Goal: Information Seeking & Learning: Learn about a topic

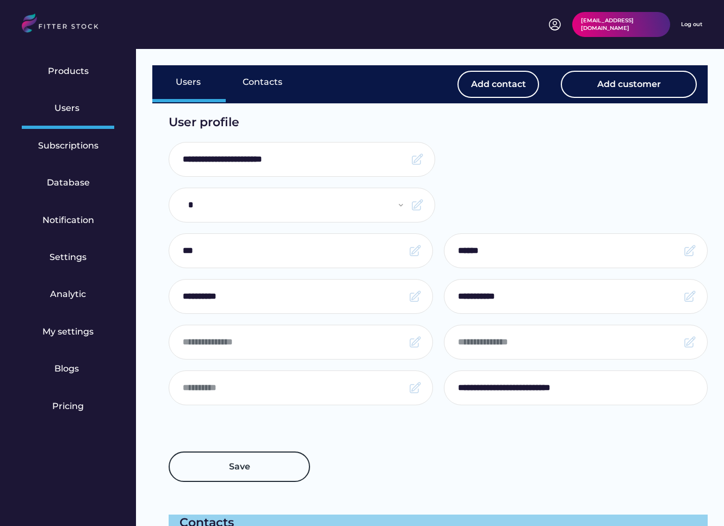
select select "*****"
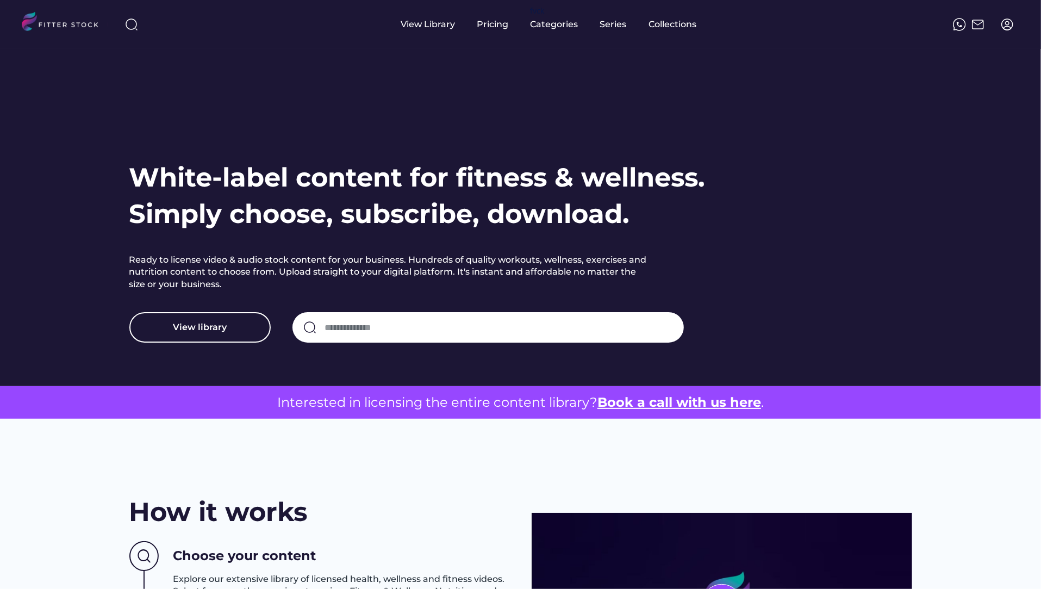
click at [1012, 23] on img at bounding box center [1007, 24] width 13 height 13
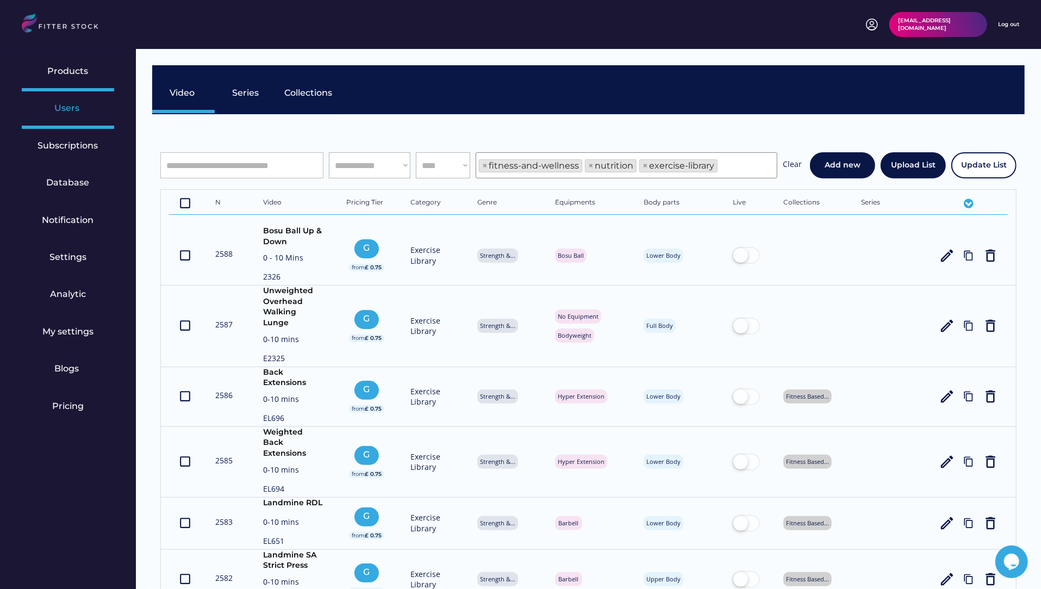
click at [74, 110] on div "Users" at bounding box center [67, 108] width 27 height 12
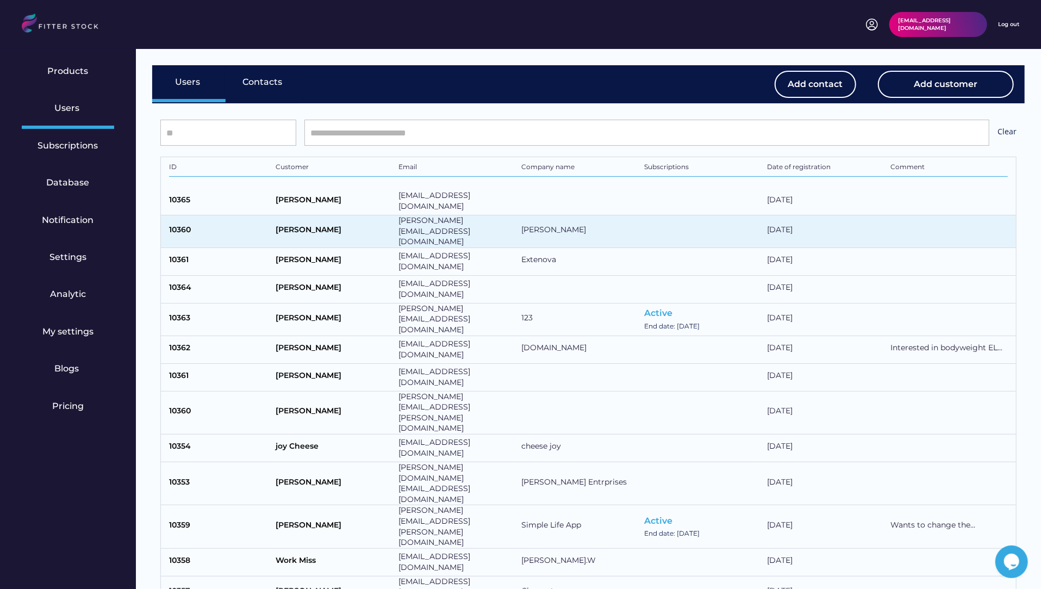
click at [346, 228] on div "Tanisha Sinha" at bounding box center [334, 232] width 117 height 14
select select "*****"
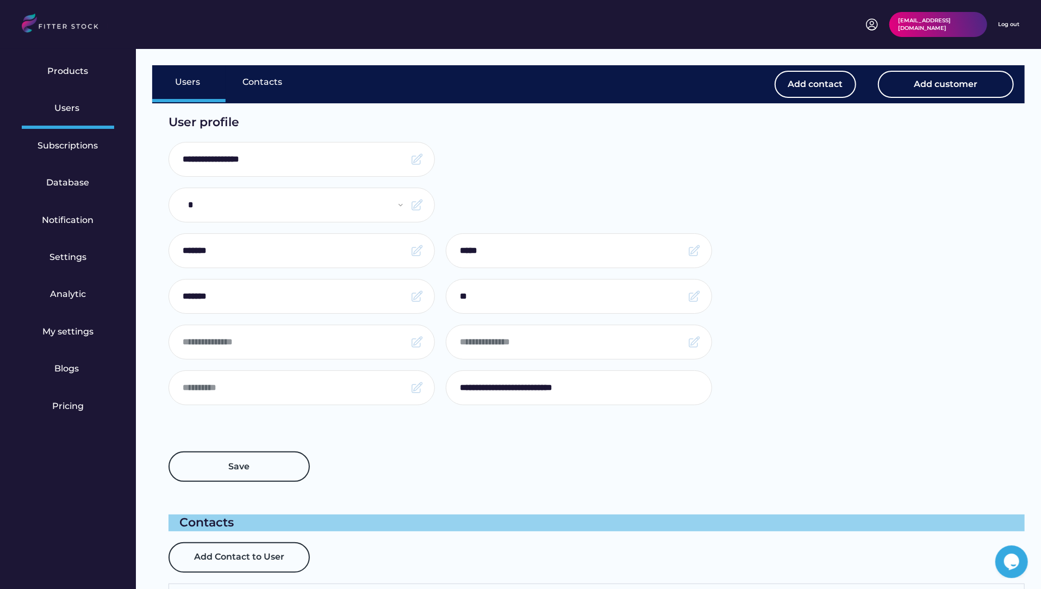
type input "*"
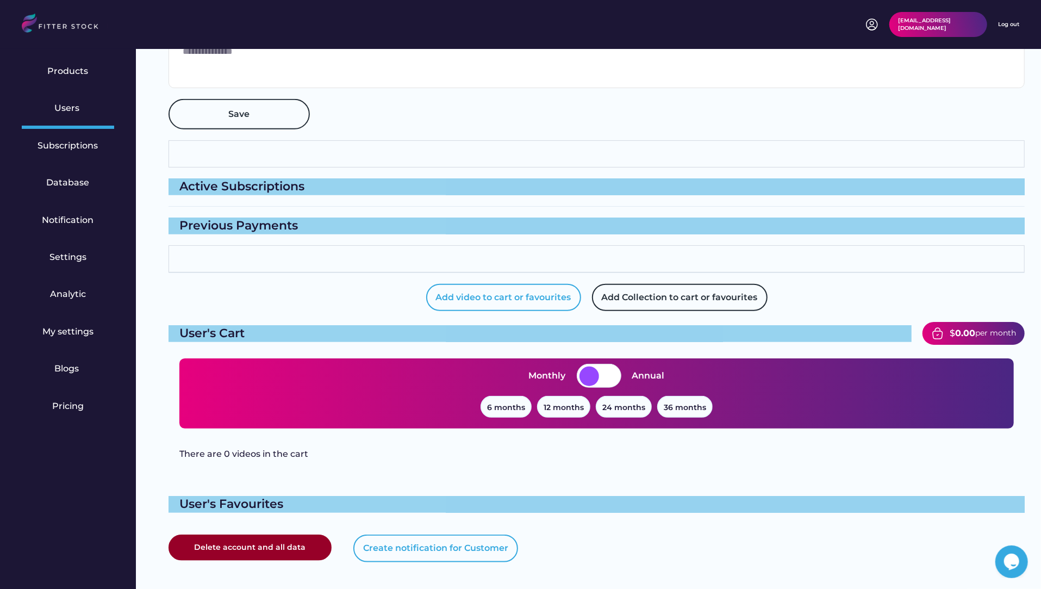
click at [502, 299] on button "Add video to cart or favourites" at bounding box center [503, 297] width 155 height 27
select select "**********"
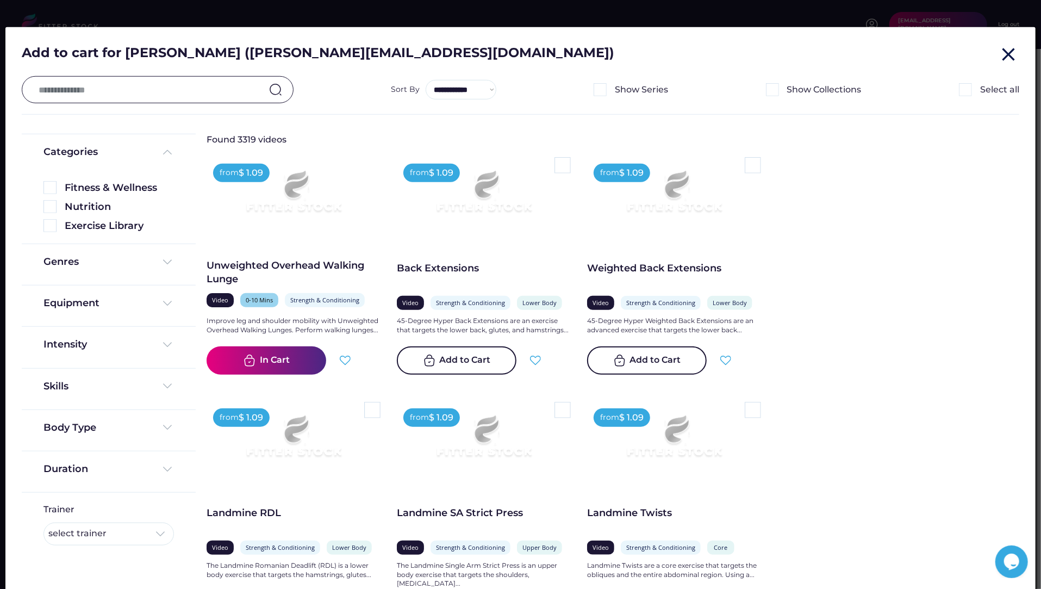
click at [1004, 55] on text "close" at bounding box center [1009, 54] width 22 height 22
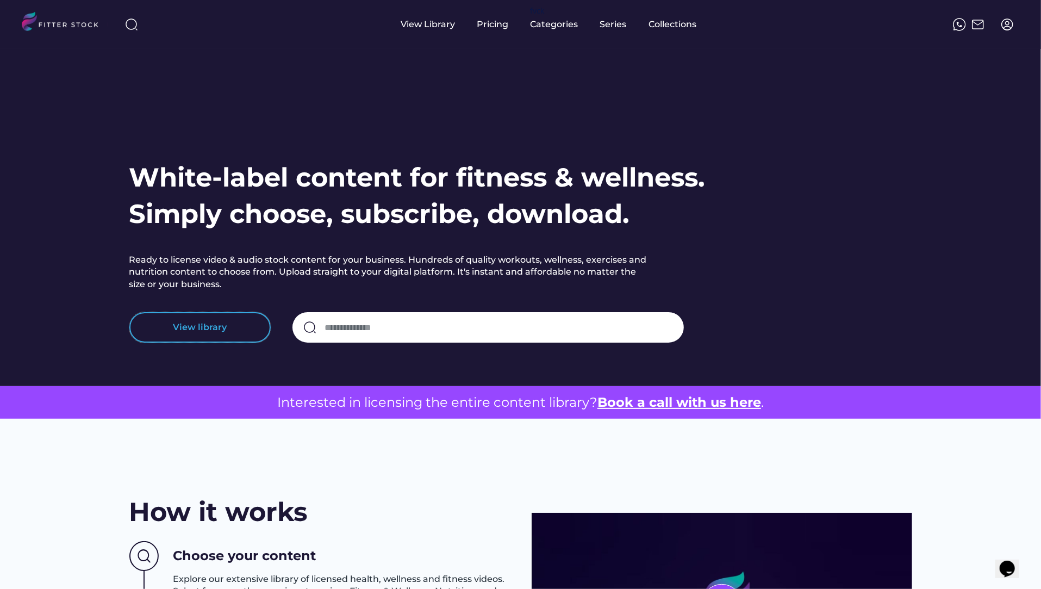
click at [178, 320] on button "View library" at bounding box center [199, 327] width 141 height 30
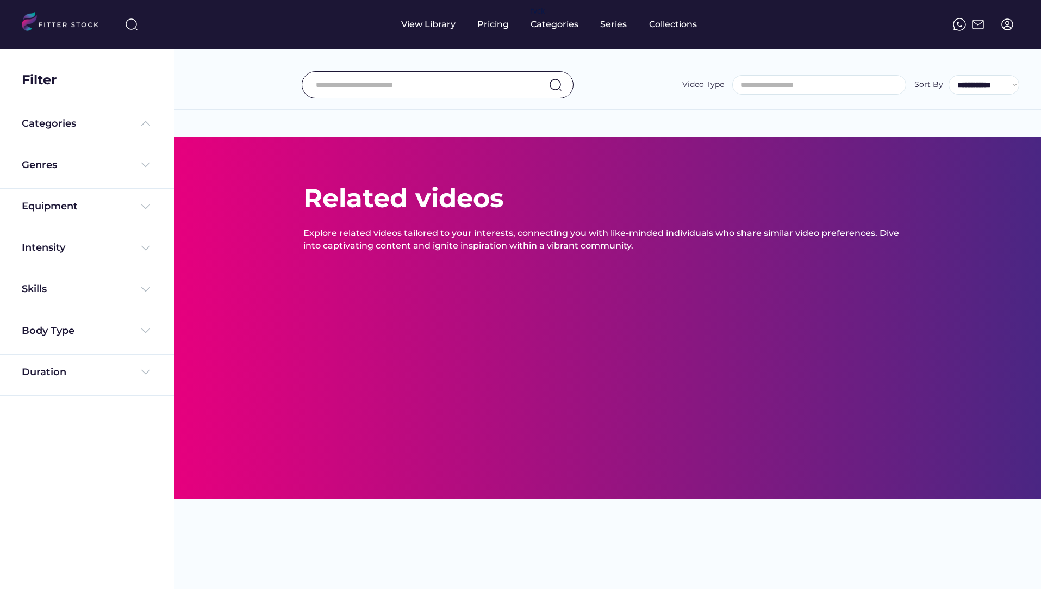
select select
select select "**********"
click at [354, 86] on input "input" at bounding box center [424, 84] width 216 height 23
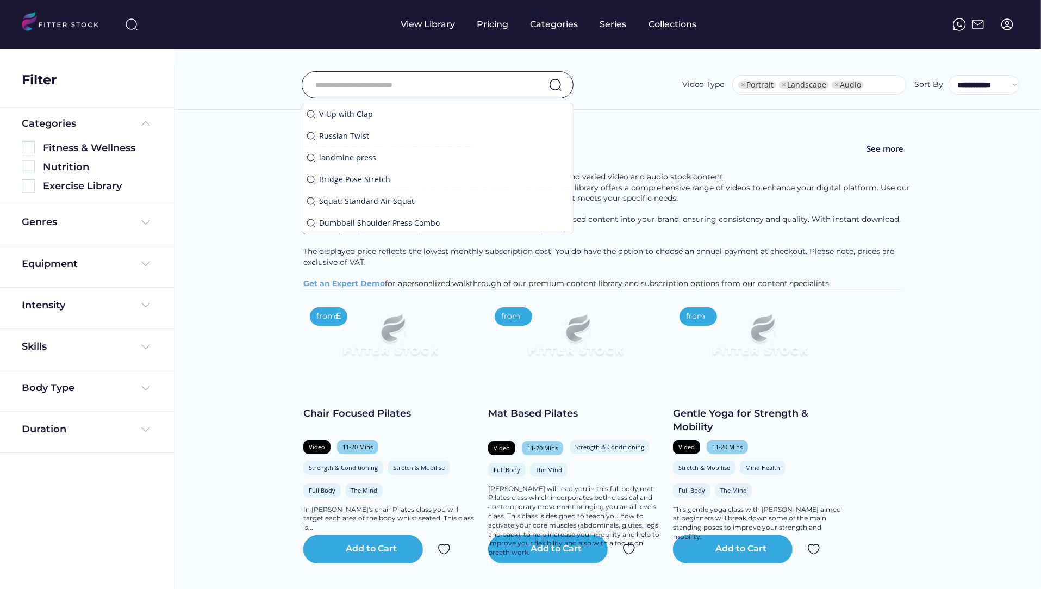
select select "**********"
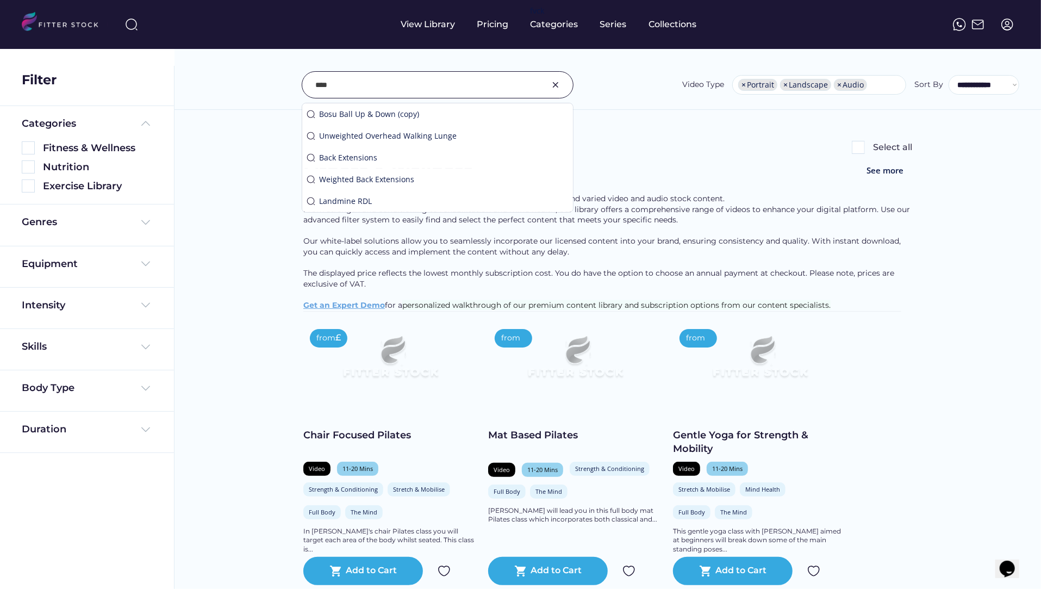
type input "****"
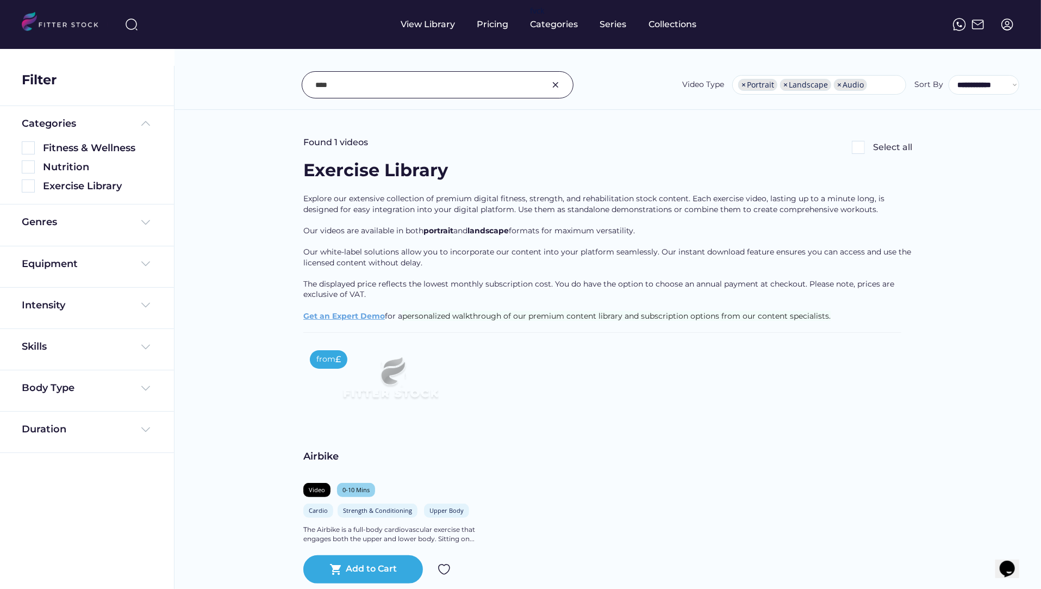
click at [323, 456] on div "Airbike" at bounding box center [390, 457] width 174 height 14
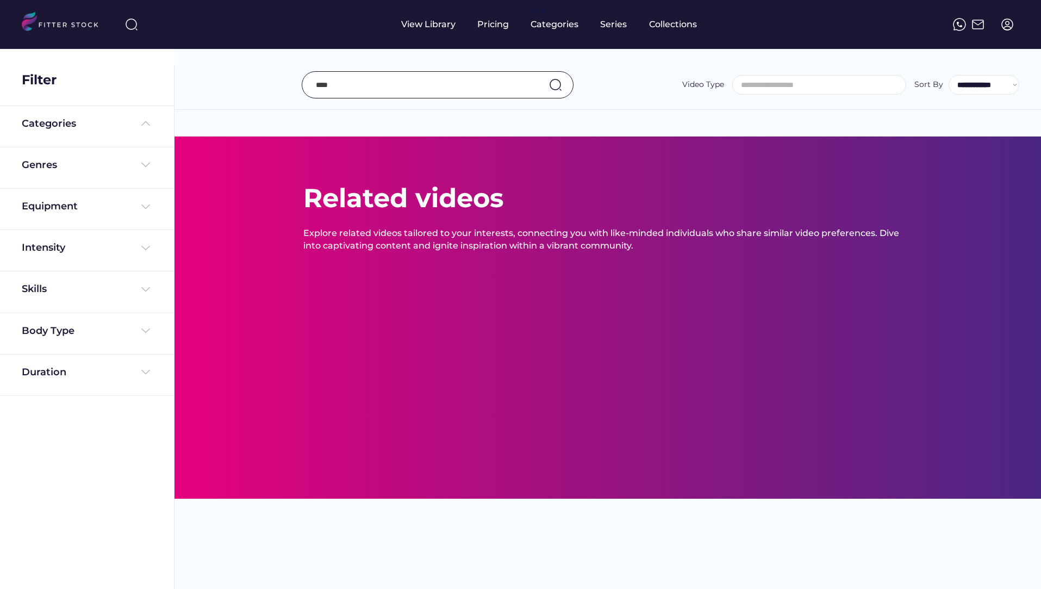
select select "**********"
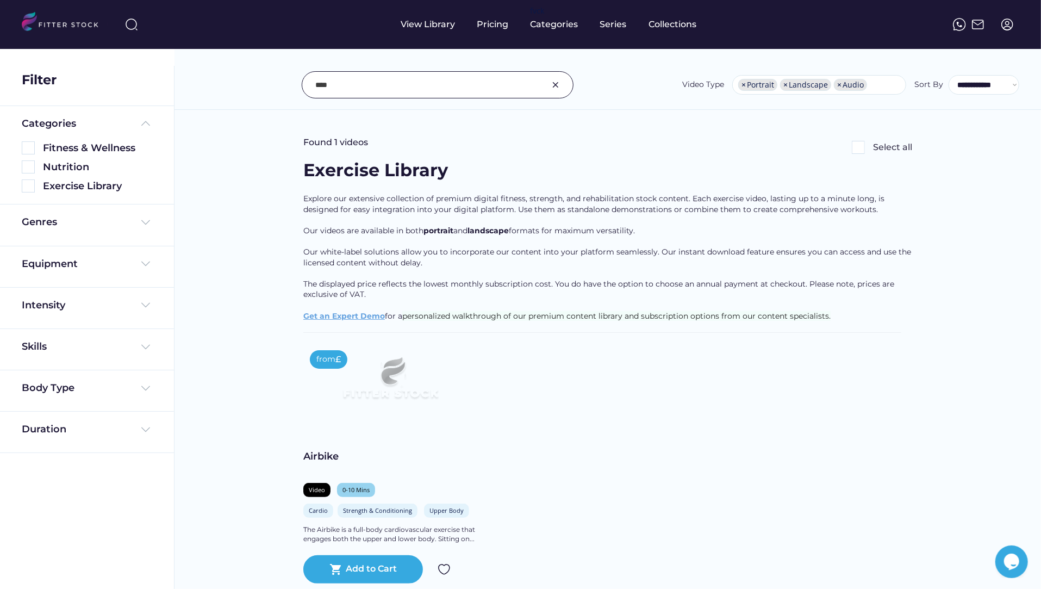
click at [382, 85] on input "input" at bounding box center [424, 84] width 216 height 23
type input "*"
type input "****"
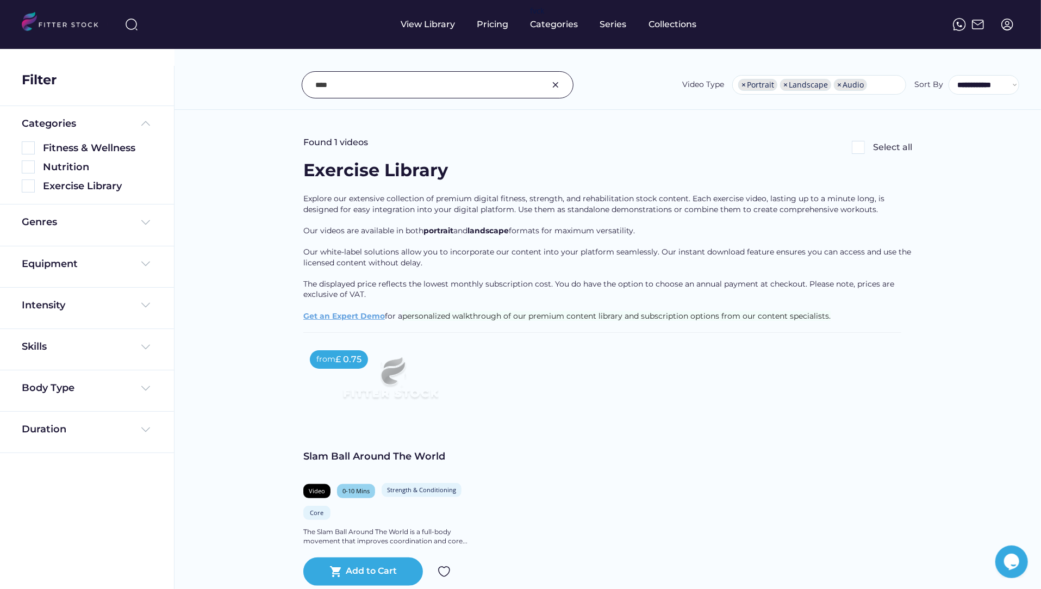
click at [389, 86] on input "input" at bounding box center [424, 84] width 216 height 23
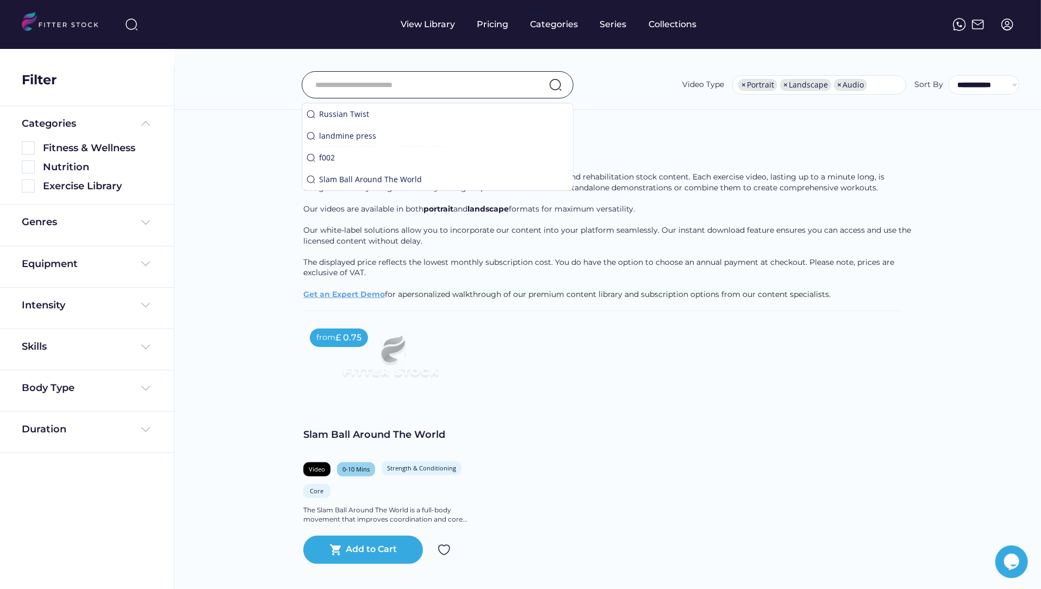
click at [1008, 29] on img at bounding box center [1007, 24] width 13 height 13
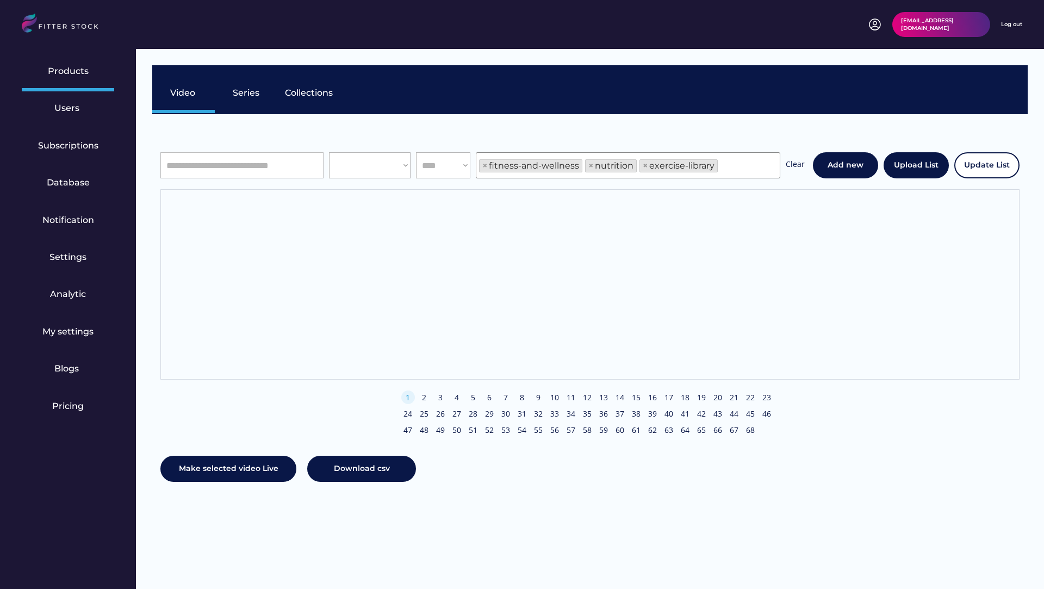
scroll to position [18, 0]
select select "**********"
click at [218, 172] on input "input" at bounding box center [241, 165] width 163 height 26
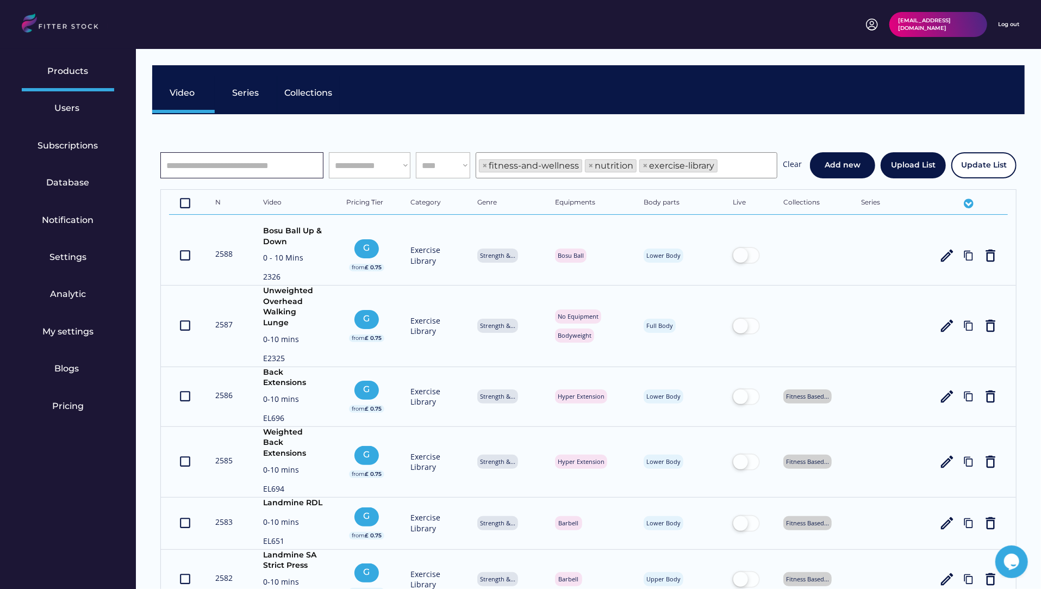
scroll to position [0, 0]
type input "*"
click at [67, 115] on div "Users" at bounding box center [68, 109] width 92 height 37
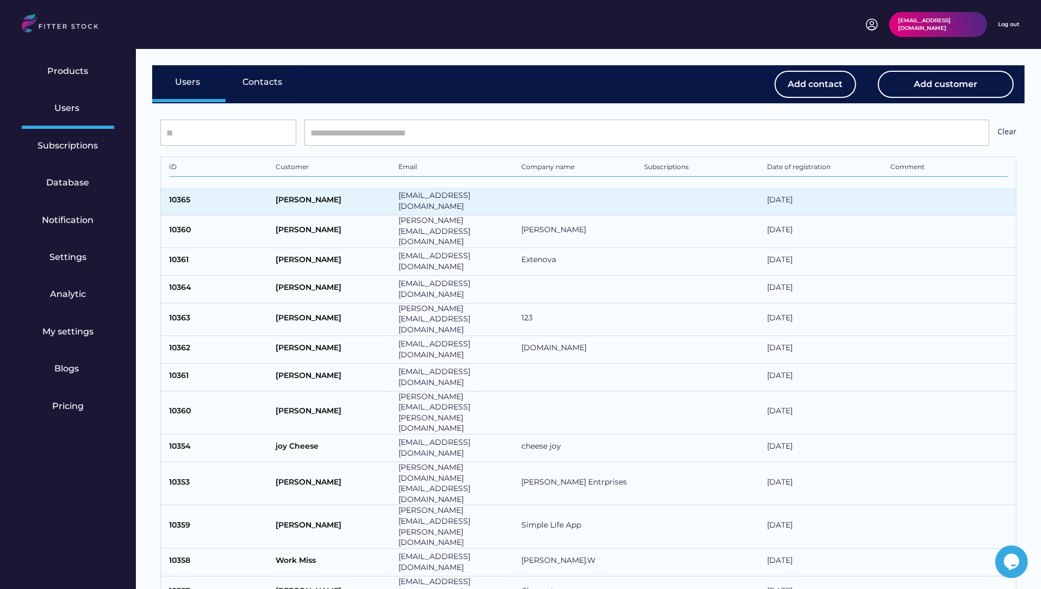
click at [357, 196] on div "August Segerholm" at bounding box center [334, 202] width 117 height 14
select select "*****"
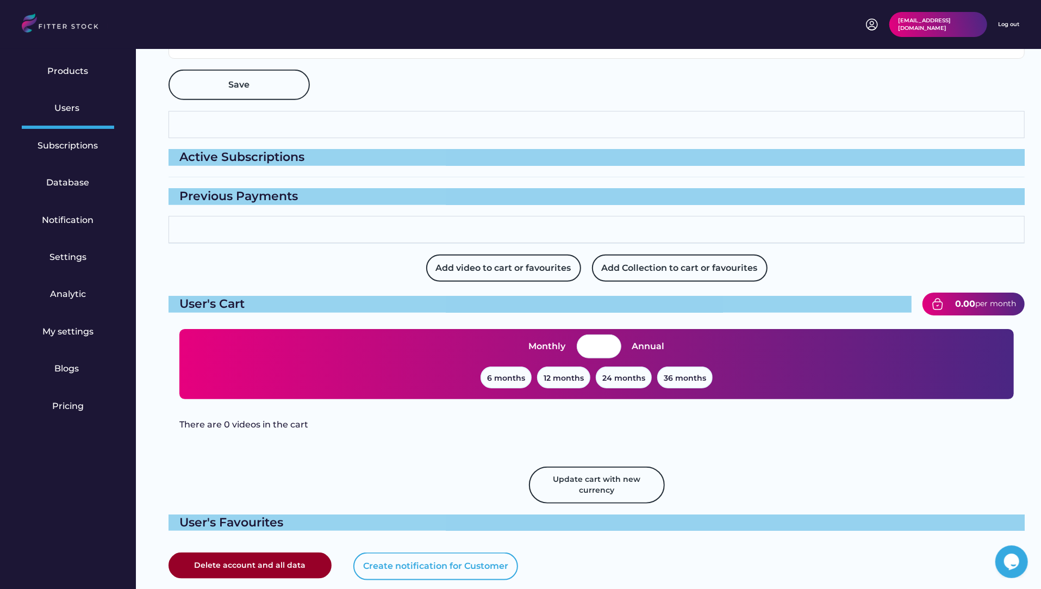
scroll to position [662, 0]
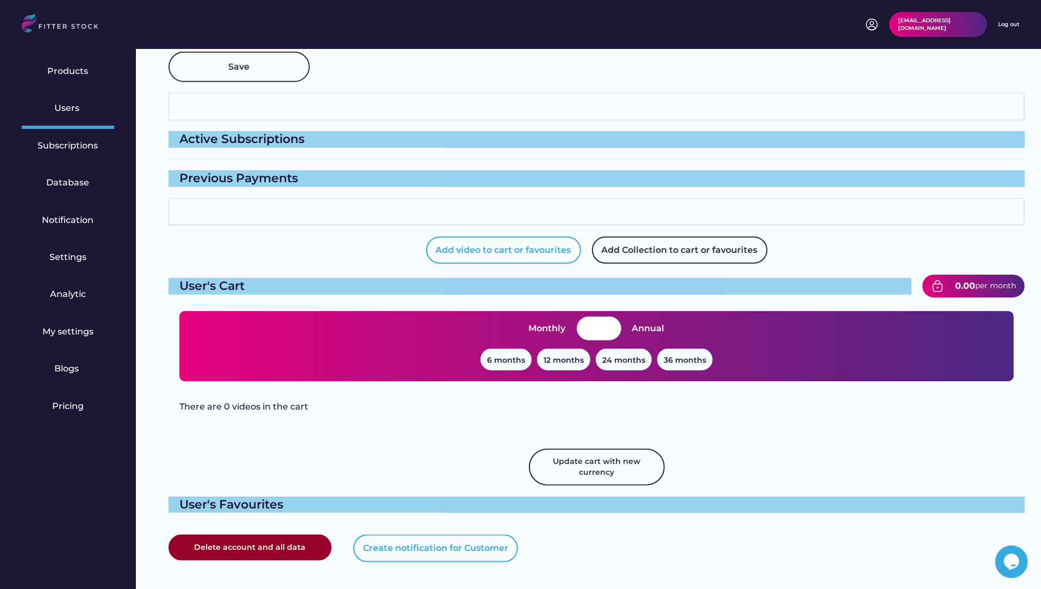
click at [480, 250] on button "Add video to cart or favourites" at bounding box center [503, 250] width 155 height 27
select select "**********"
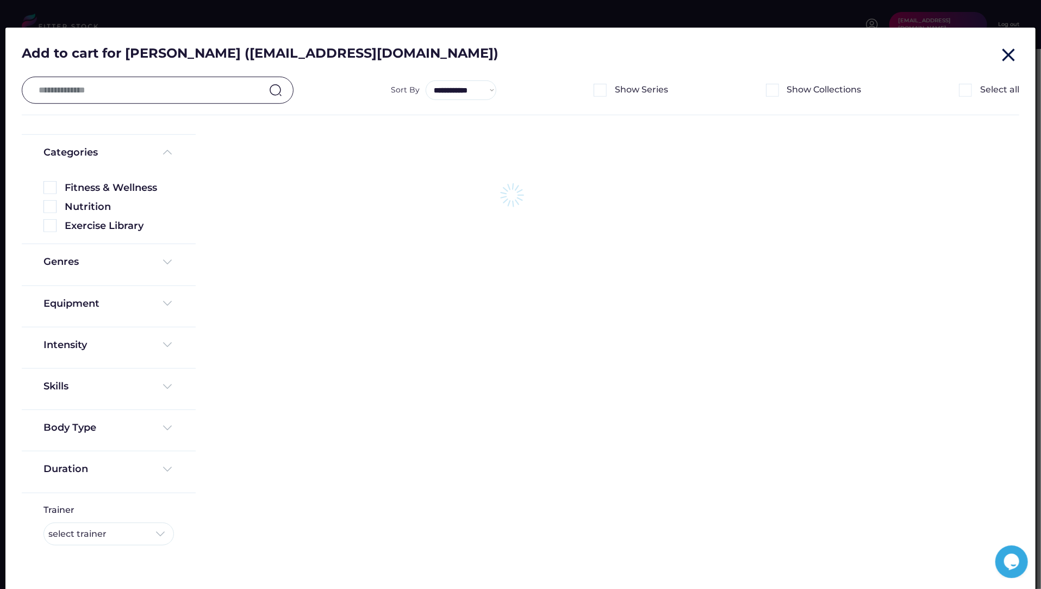
click at [232, 92] on input "text" at bounding box center [148, 90] width 225 height 23
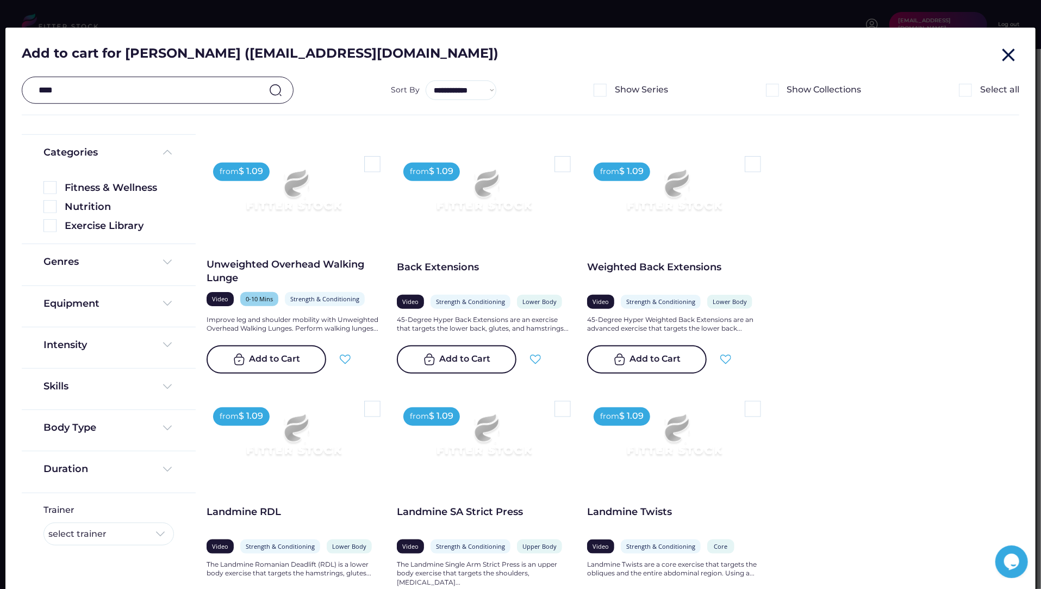
type input "****"
click at [196, 83] on input "text" at bounding box center [148, 90] width 225 height 23
click at [184, 92] on input "text" at bounding box center [148, 90] width 225 height 23
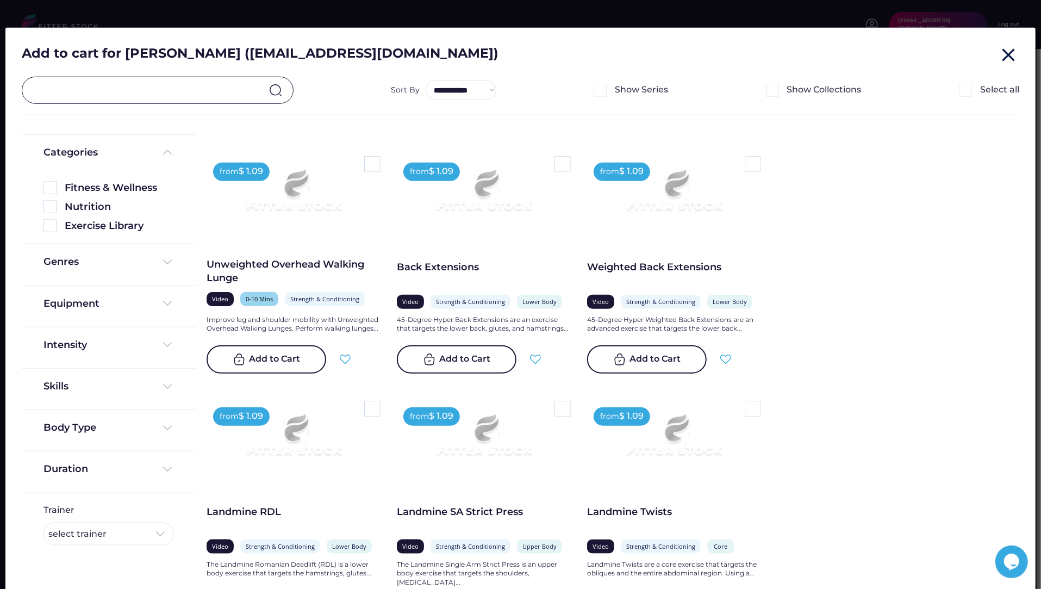
click at [1012, 57] on text "close" at bounding box center [1009, 55] width 22 height 22
click at [219, 83] on input "text" at bounding box center [148, 90] width 225 height 23
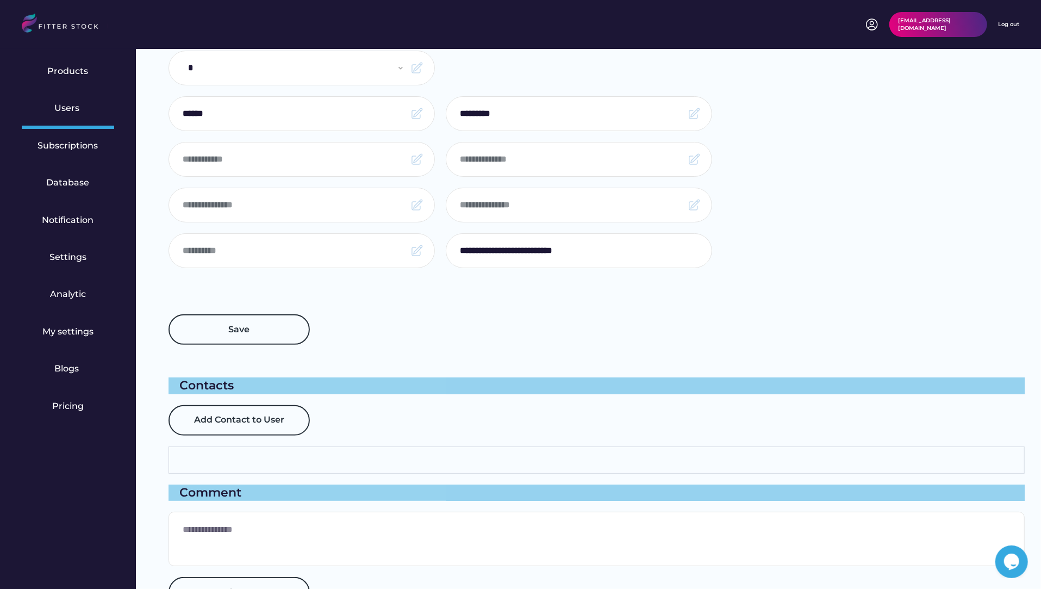
scroll to position [0, 0]
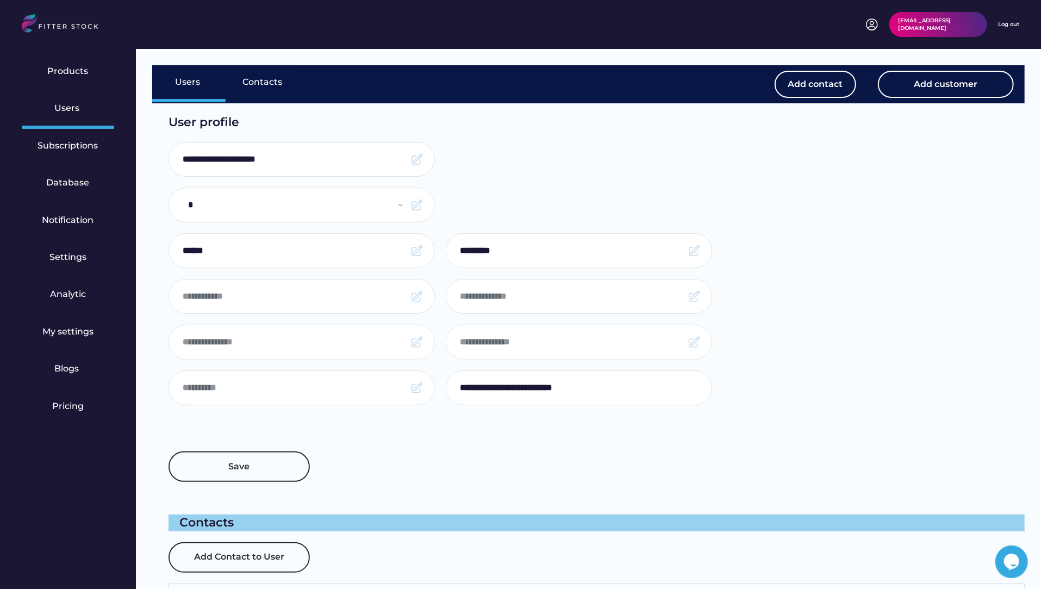
click at [70, 105] on div "Users" at bounding box center [67, 108] width 27 height 12
click at [70, 114] on div "Users" at bounding box center [67, 108] width 27 height 12
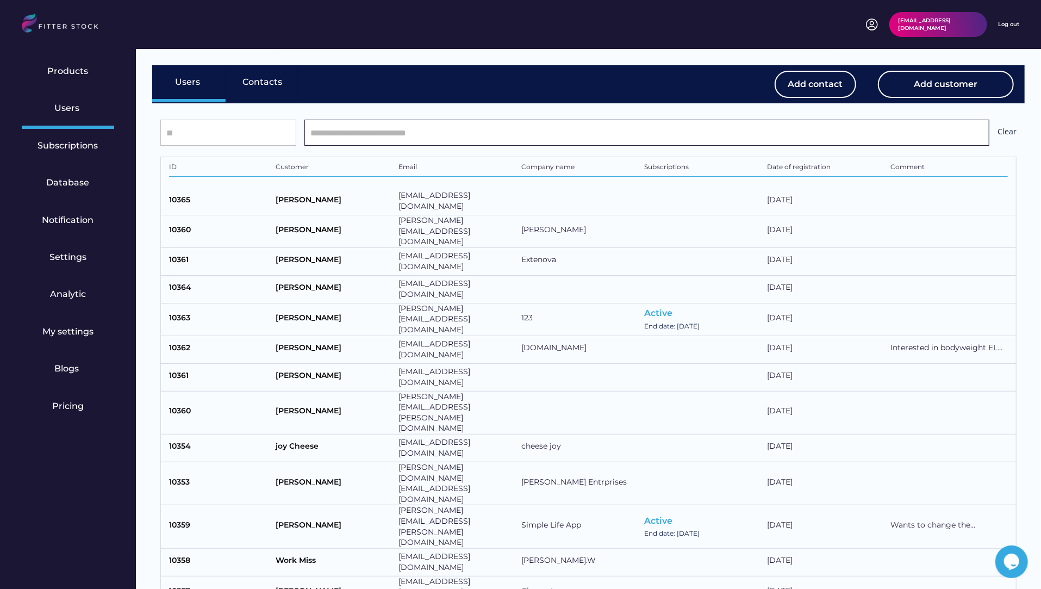
click at [361, 127] on input "input" at bounding box center [646, 133] width 685 height 26
click at [357, 139] on input "input" at bounding box center [646, 133] width 685 height 26
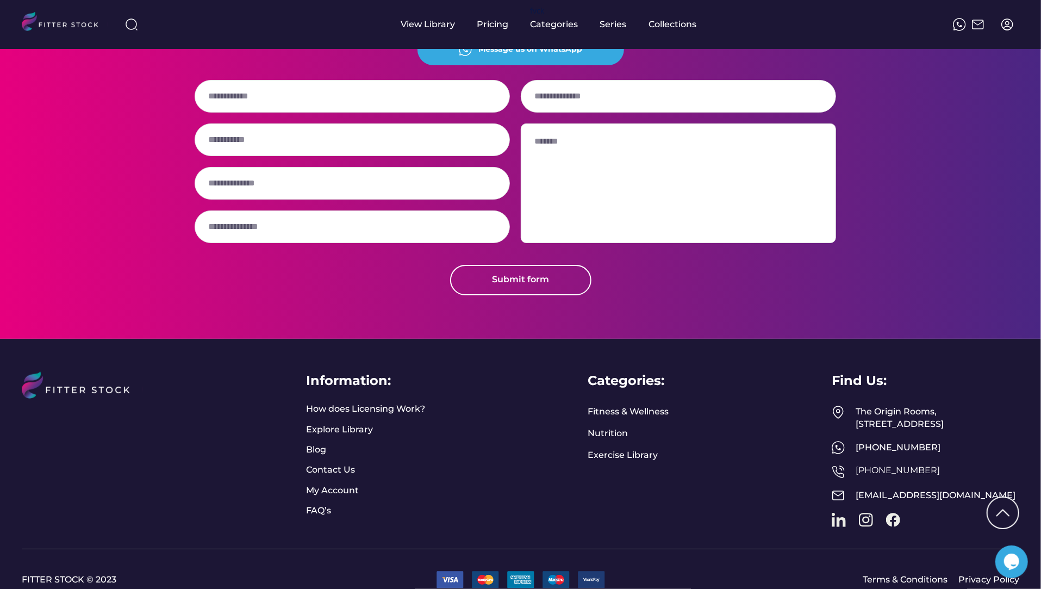
scroll to position [2707, 0]
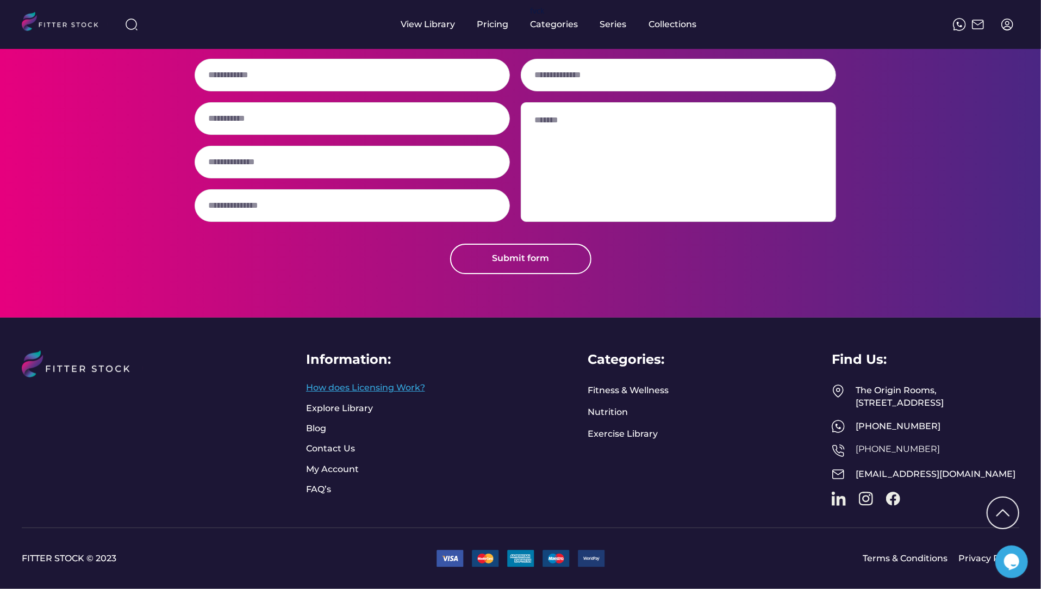
click at [366, 382] on link "How does Licensing Work?" at bounding box center [365, 388] width 119 height 12
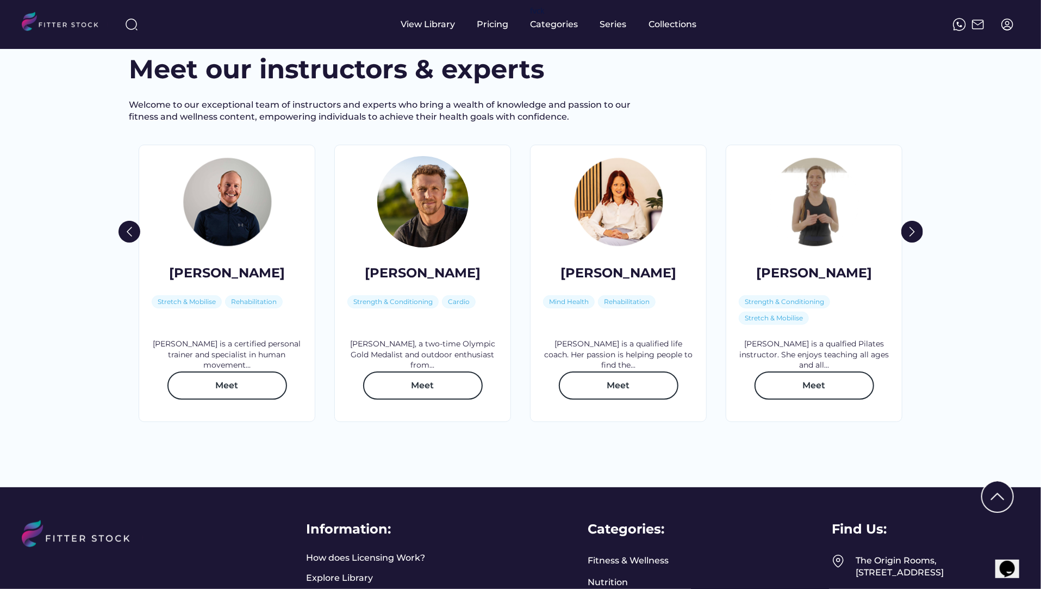
scroll to position [1514, 0]
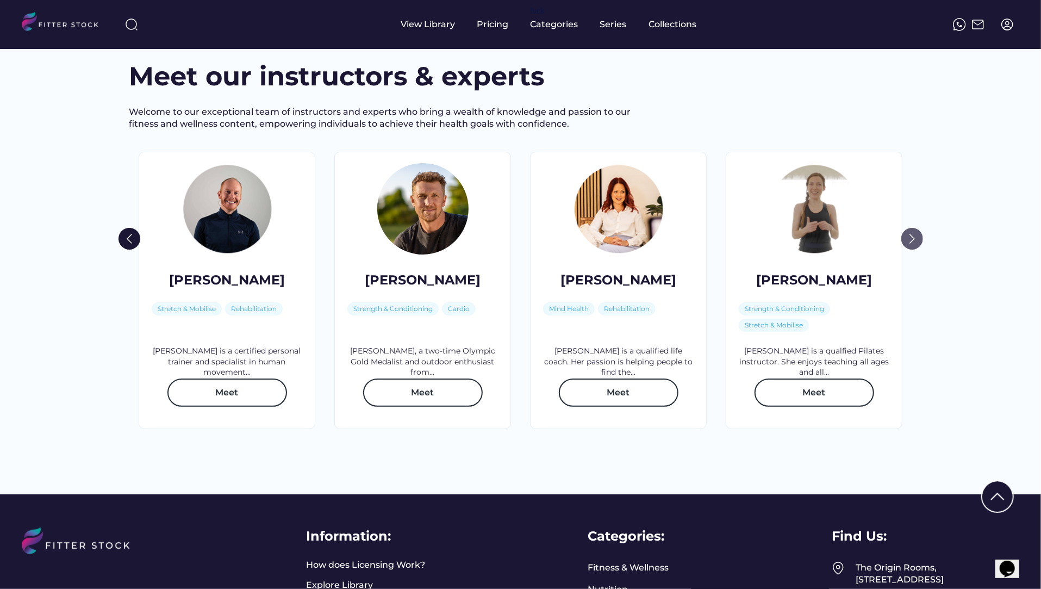
click at [910, 250] on img at bounding box center [912, 239] width 22 height 22
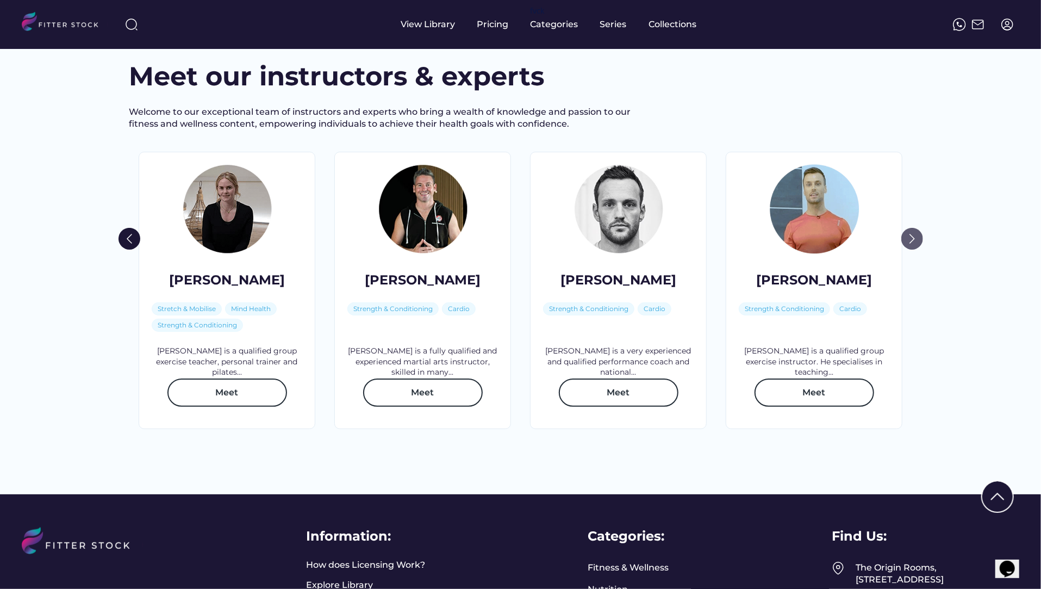
click at [911, 250] on img at bounding box center [912, 239] width 22 height 22
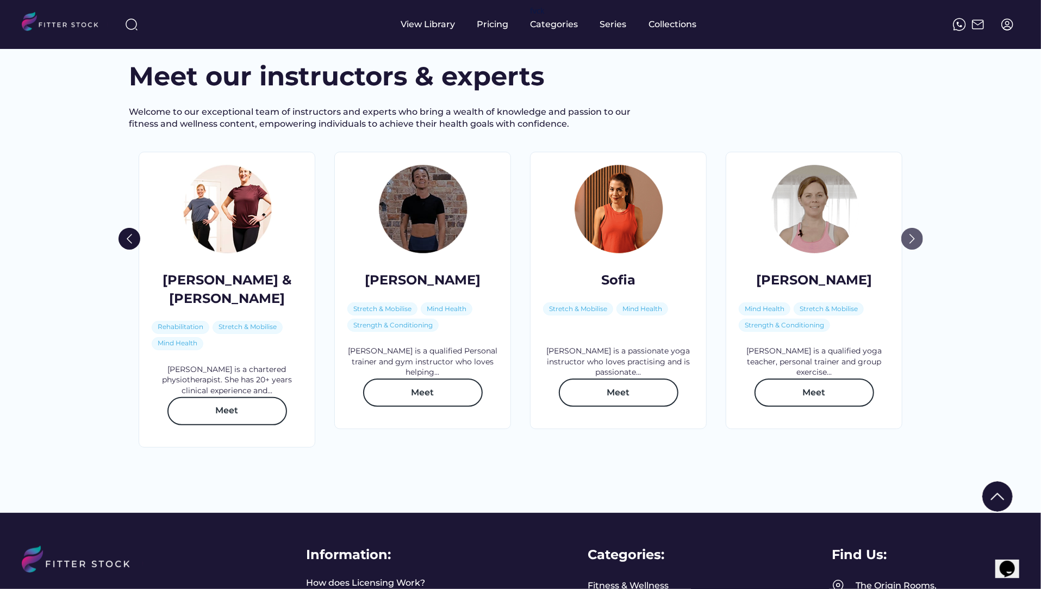
click at [918, 250] on img at bounding box center [912, 239] width 22 height 22
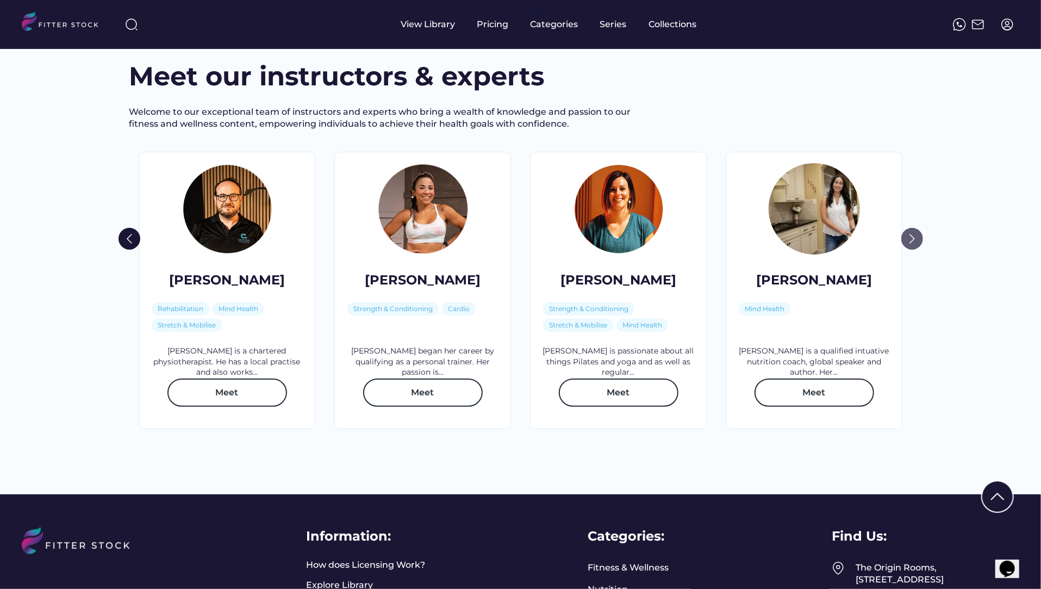
click at [908, 250] on img at bounding box center [912, 239] width 22 height 22
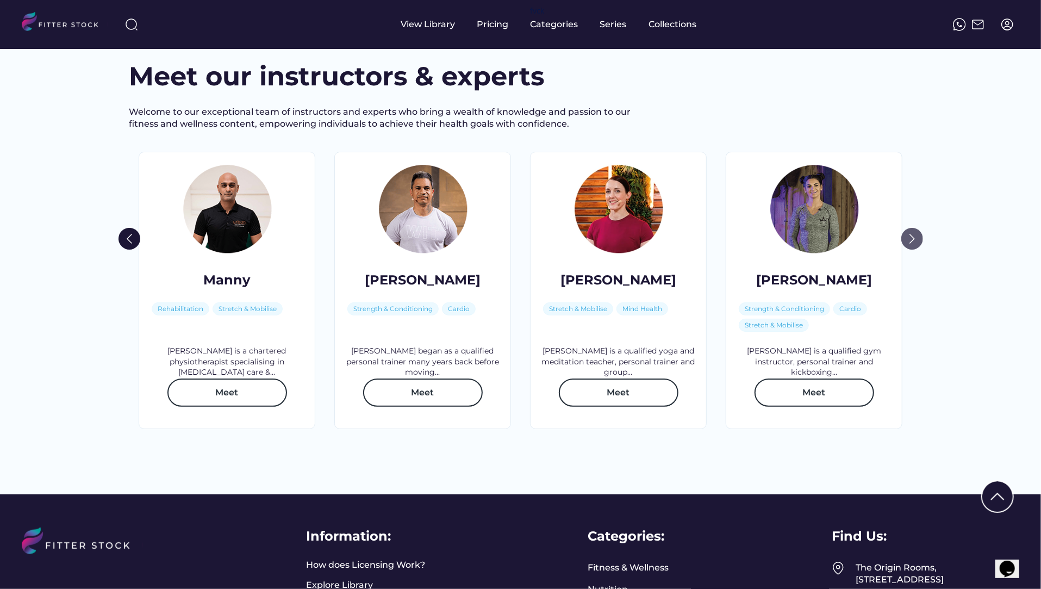
click at [907, 250] on img at bounding box center [912, 239] width 22 height 22
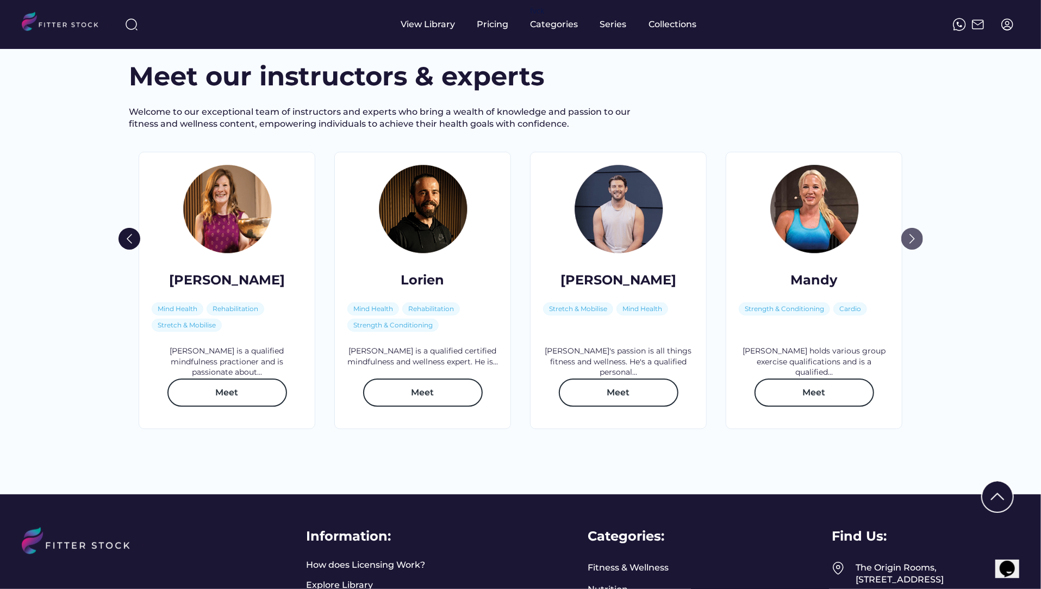
click at [912, 250] on img at bounding box center [912, 239] width 22 height 22
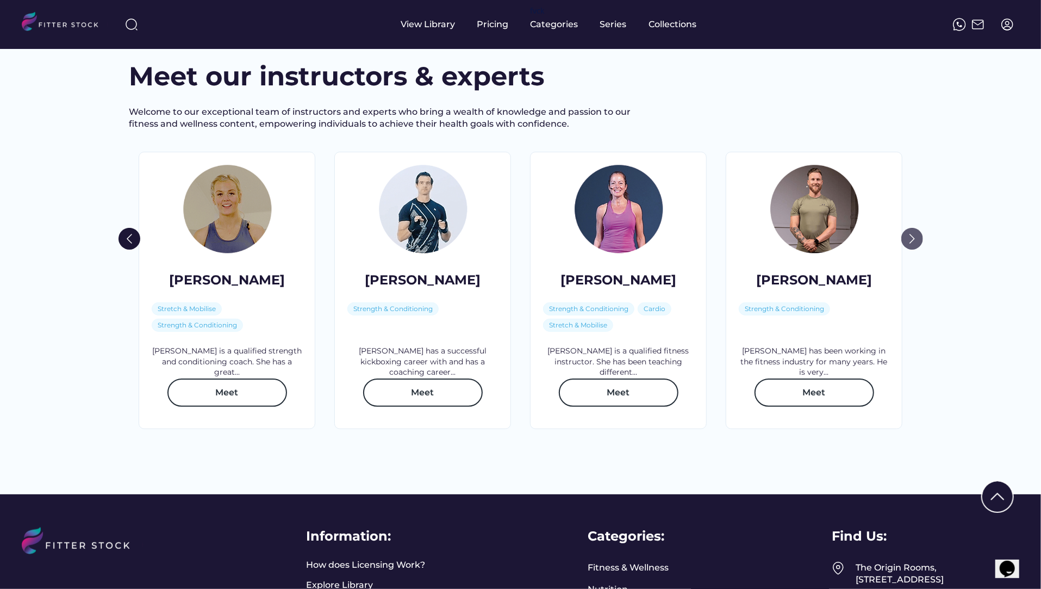
click at [909, 250] on img at bounding box center [912, 239] width 22 height 22
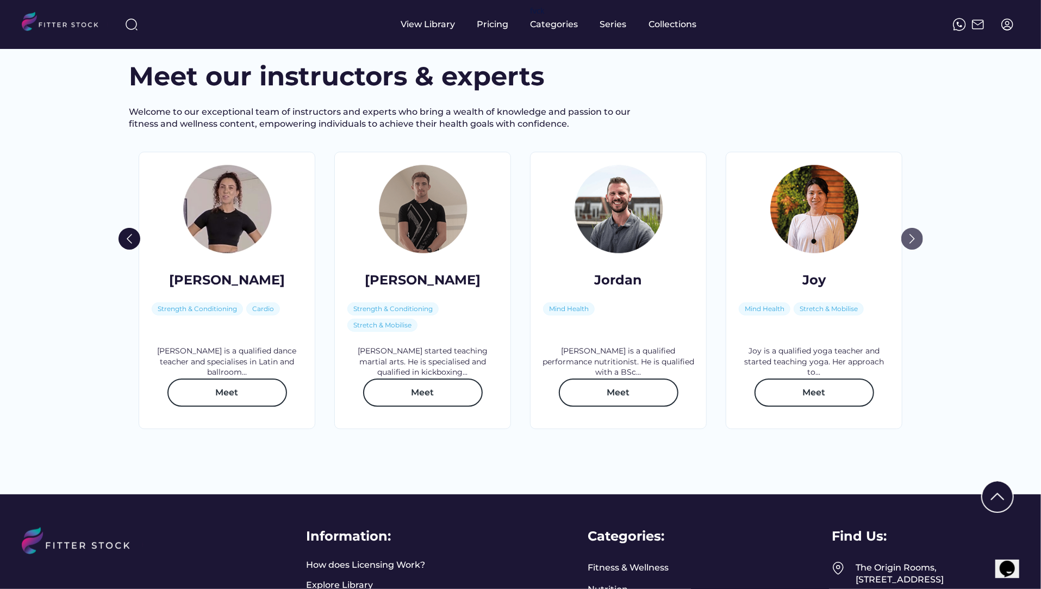
click at [909, 250] on img at bounding box center [912, 239] width 22 height 22
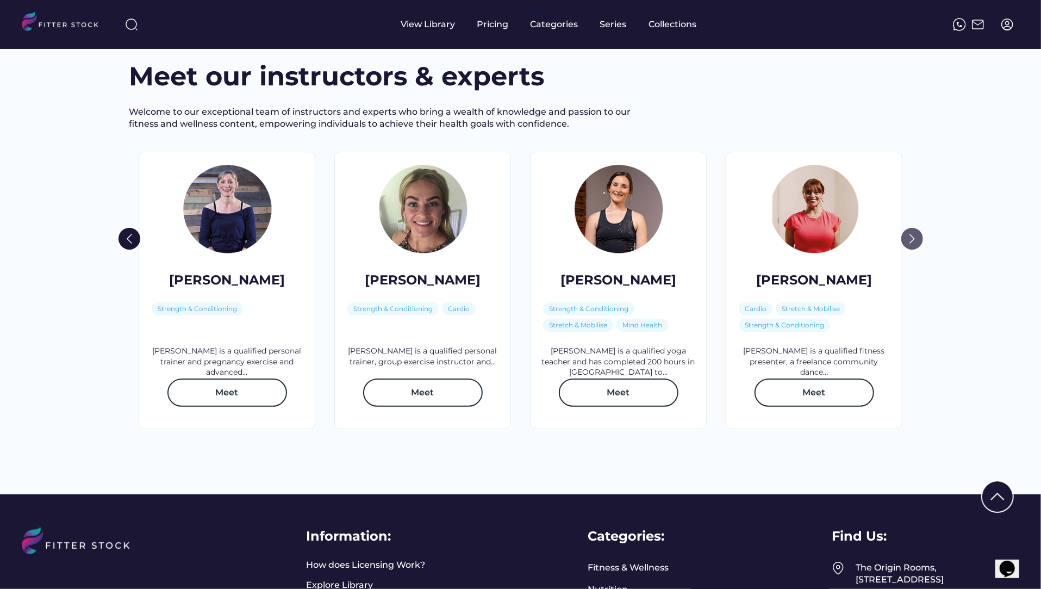
click at [913, 250] on img at bounding box center [912, 239] width 22 height 22
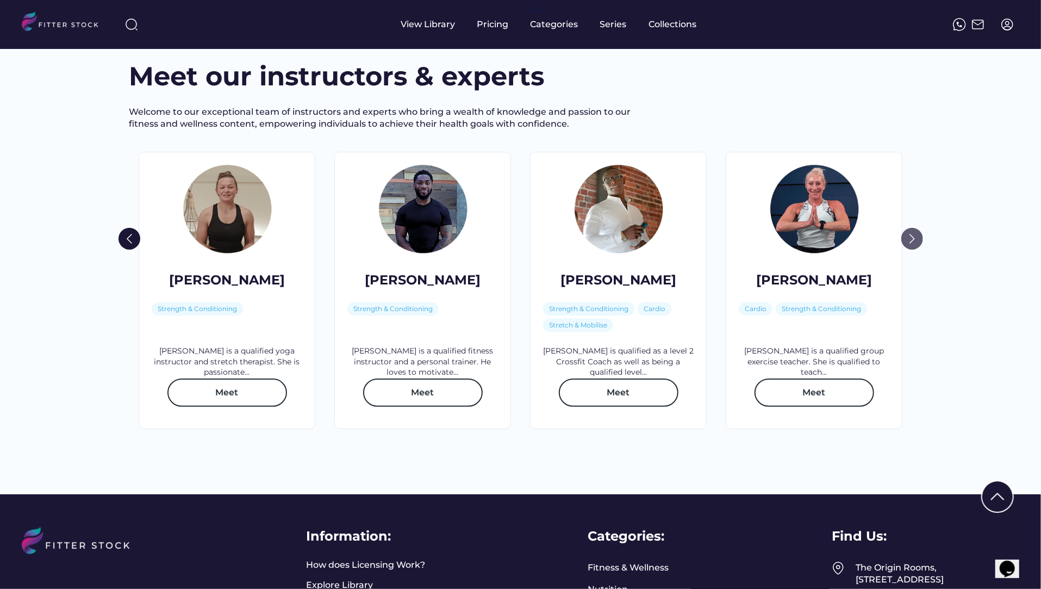
click at [911, 250] on img at bounding box center [912, 239] width 22 height 22
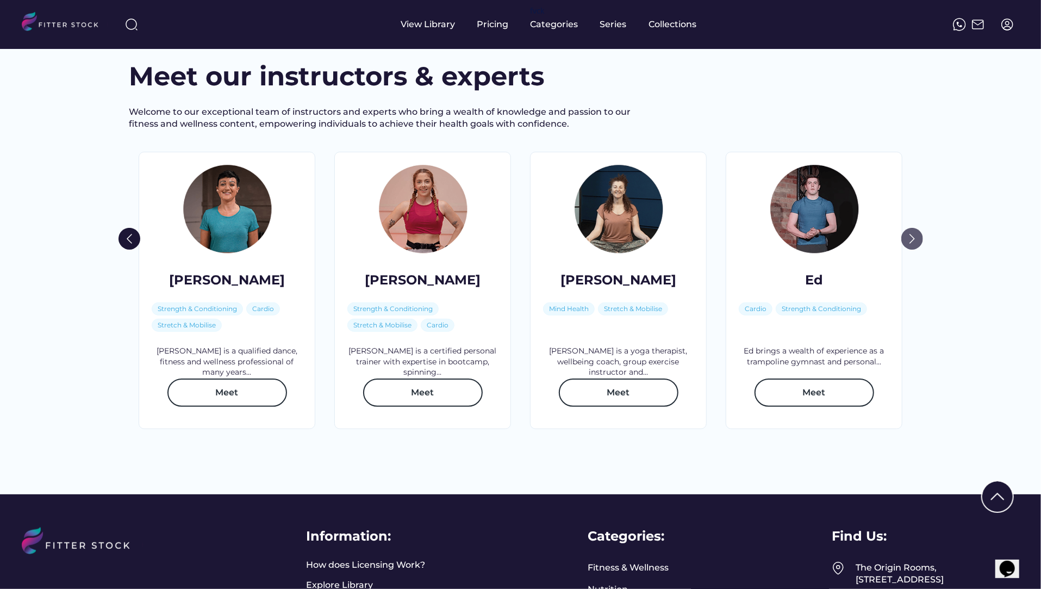
click at [917, 250] on img at bounding box center [912, 239] width 22 height 22
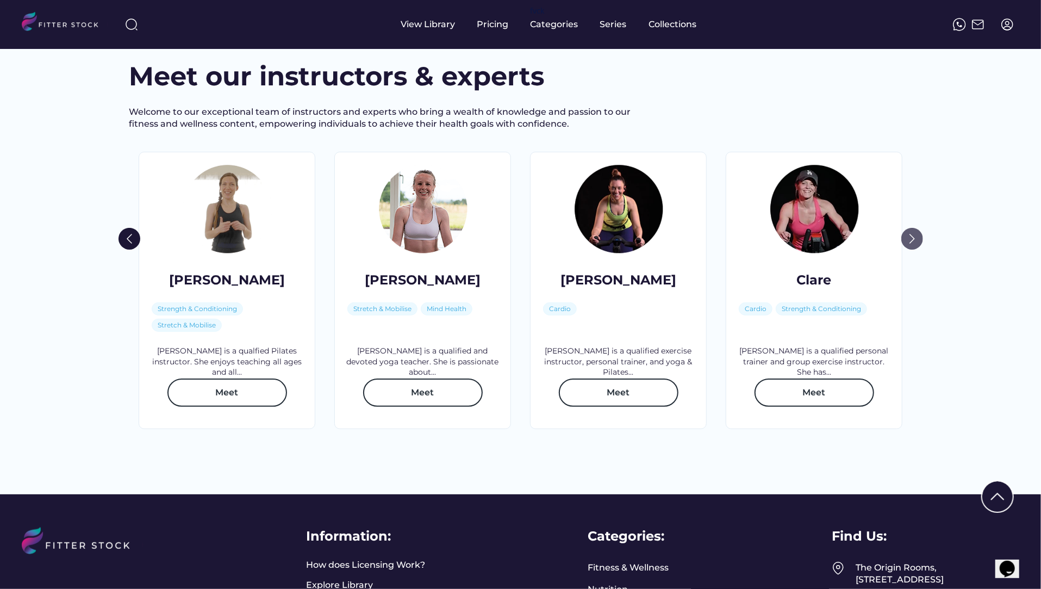
click at [910, 250] on img at bounding box center [912, 239] width 22 height 22
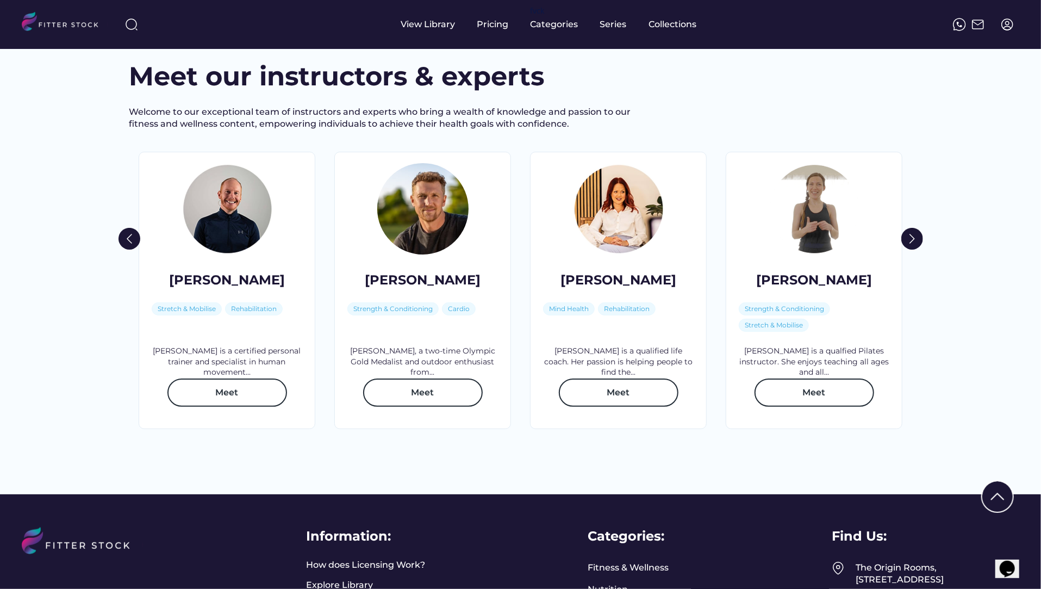
click at [228, 254] on div at bounding box center [227, 208] width 91 height 91
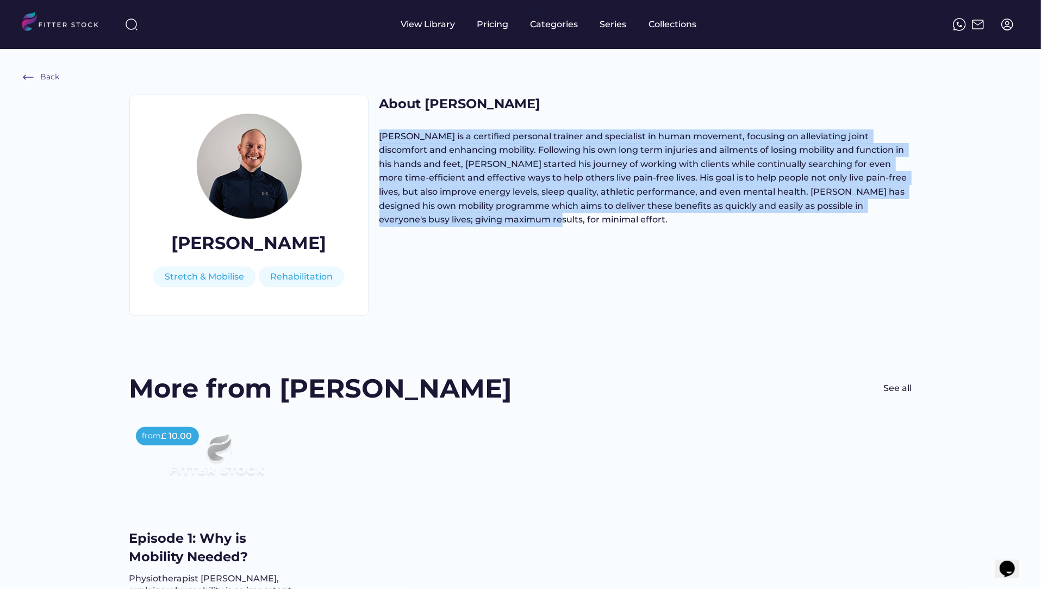
drag, startPoint x: 562, startPoint y: 220, endPoint x: 382, endPoint y: 139, distance: 197.1
click at [382, 139] on div "[PERSON_NAME] is a certified personal trainer and specialist in human movement,…" at bounding box center [646, 177] width 533 height 97
copy div "[PERSON_NAME] is a certified personal trainer and specialist in human movement,…"
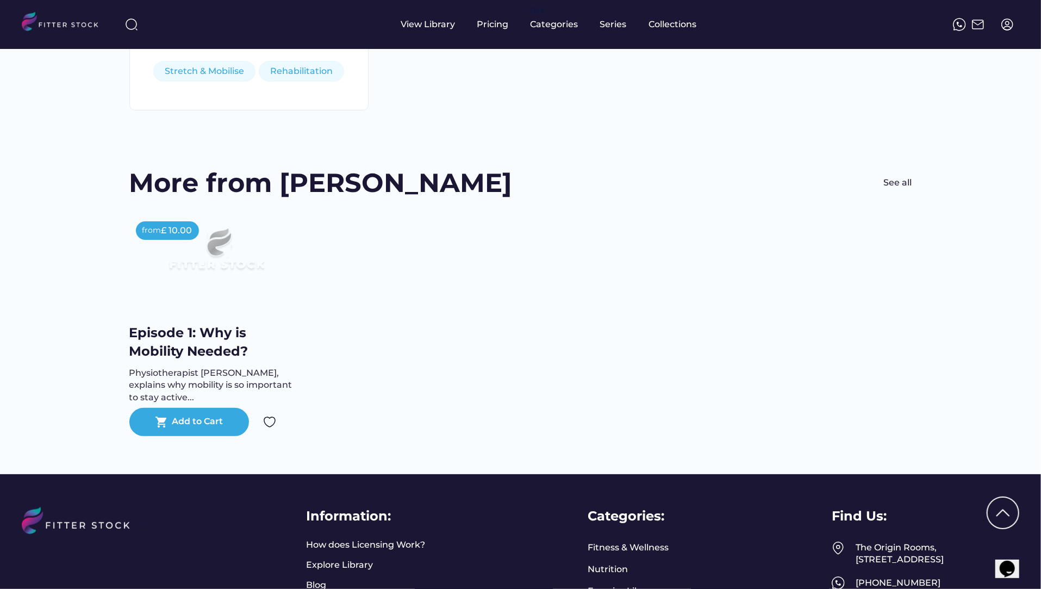
scroll to position [214, 0]
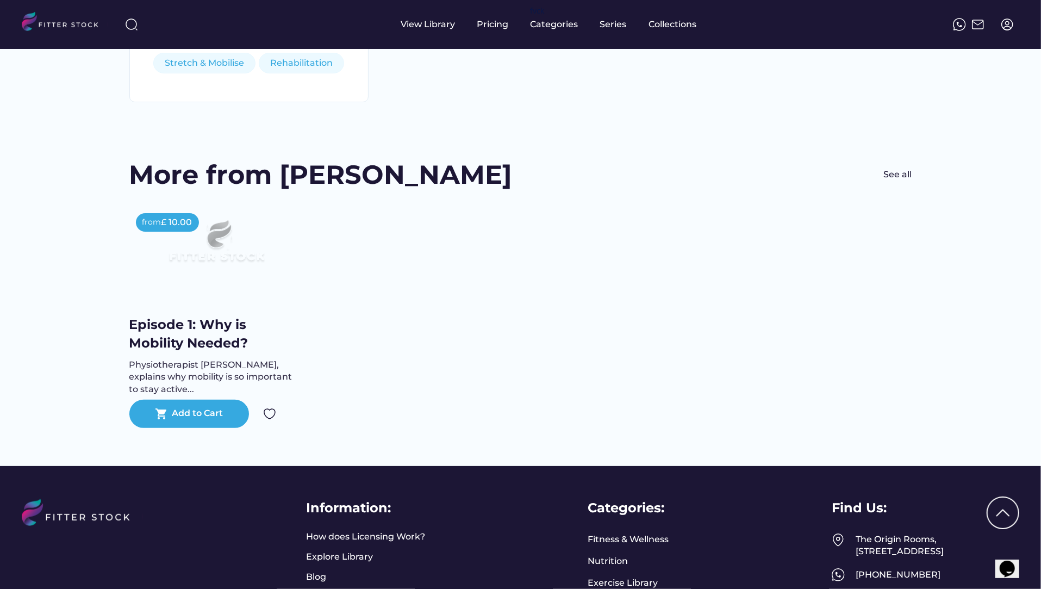
click at [210, 325] on div "Episode 1: Why is Mobility Needed?" at bounding box center [216, 333] width 174 height 36
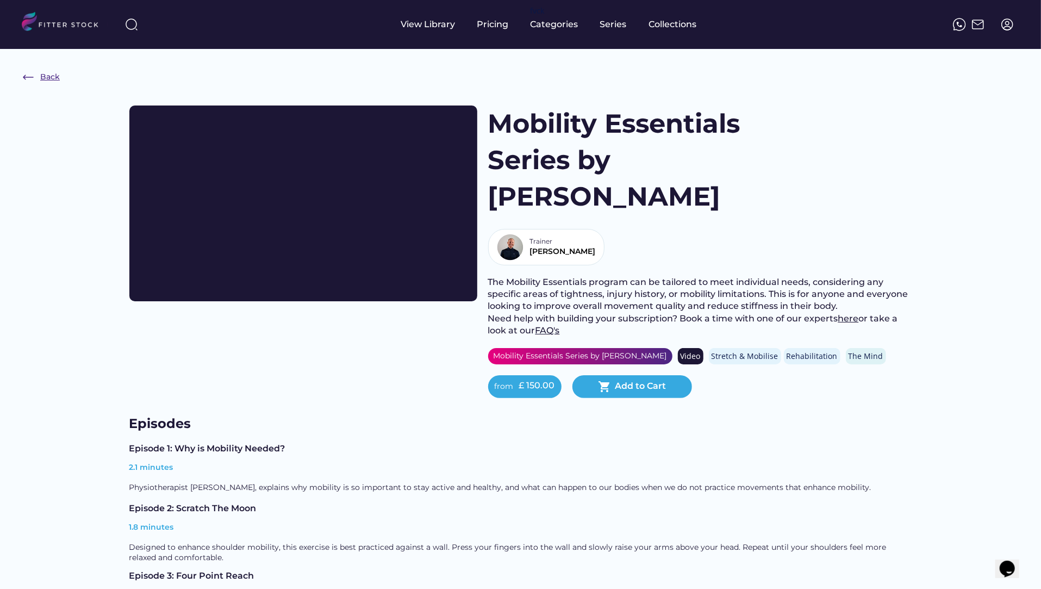
click at [46, 74] on div "Back" at bounding box center [50, 77] width 20 height 11
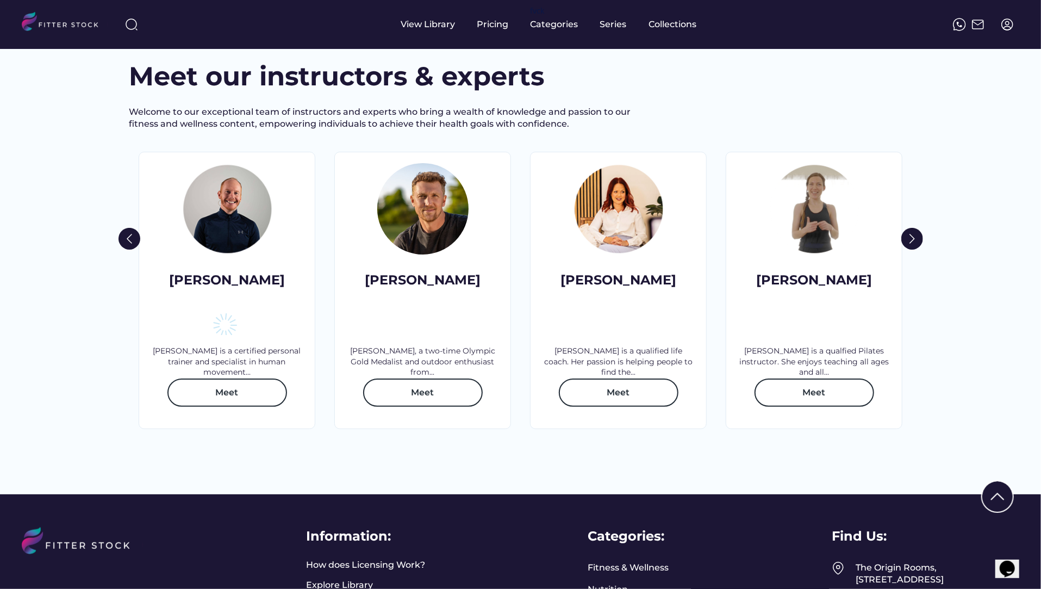
click at [424, 251] on div at bounding box center [422, 208] width 91 height 91
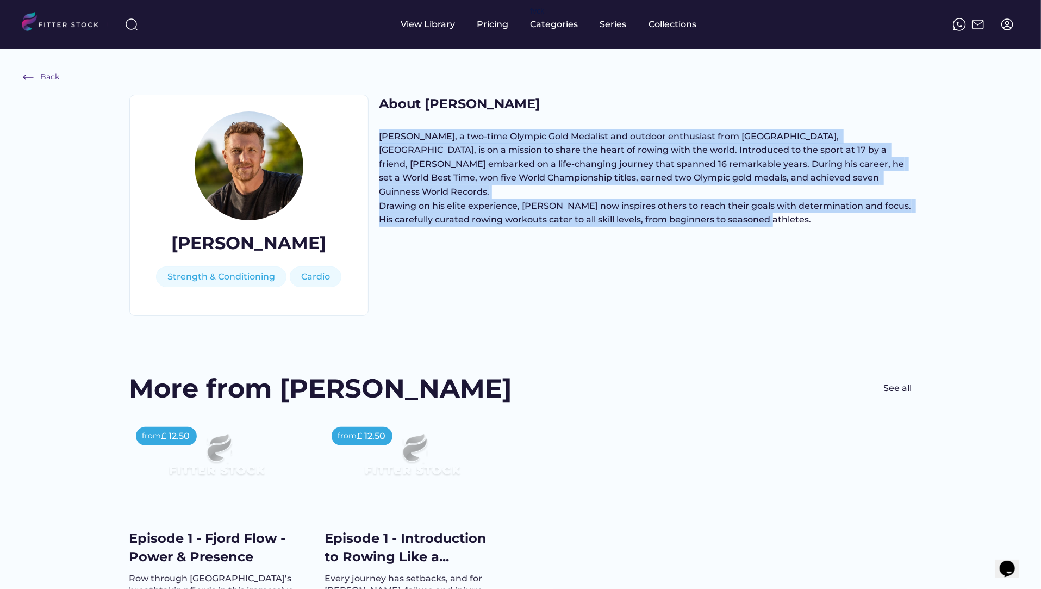
drag, startPoint x: 759, startPoint y: 222, endPoint x: 380, endPoint y: 128, distance: 390.5
click at [380, 128] on div "About [PERSON_NAME] [PERSON_NAME], a two-time Olympic Gold Medalist and outdoor…" at bounding box center [646, 173] width 533 height 156
copy div "[PERSON_NAME], a two-time Olympic Gold Medalist and outdoor enthusiast from [GE…"
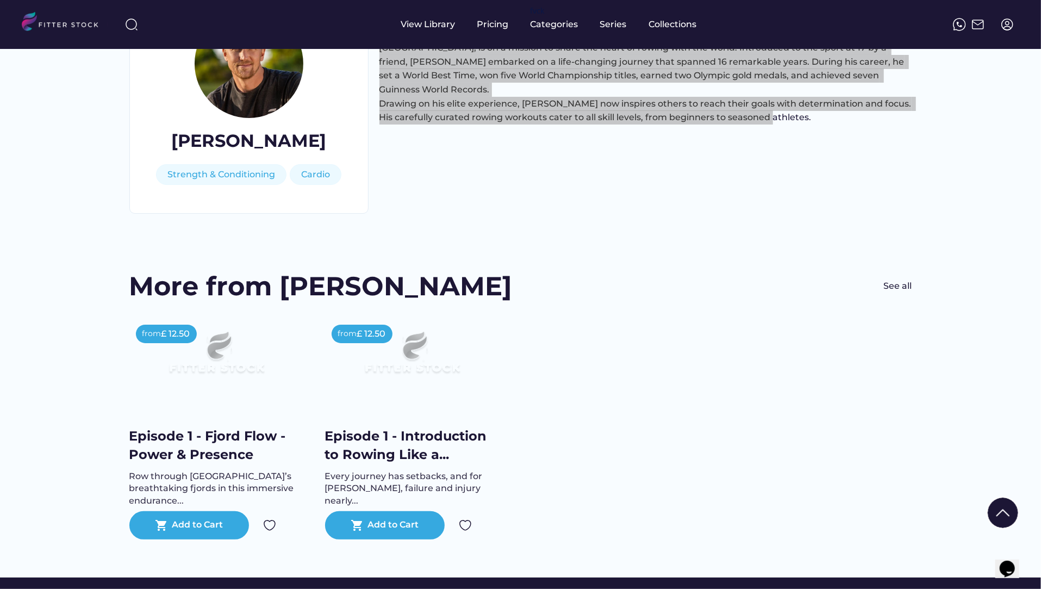
scroll to position [118, 0]
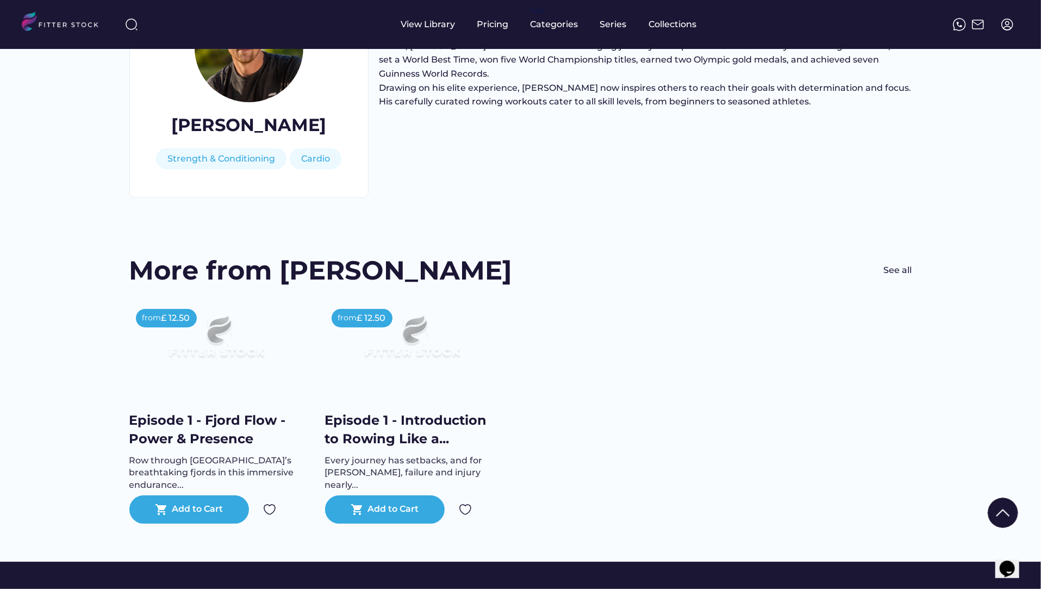
click at [213, 420] on div "Episode 1 - Fjord Flow - Power & Presence" at bounding box center [216, 429] width 174 height 36
click at [378, 432] on div "Episode 1 - Introduction to Rowing Like a..." at bounding box center [412, 429] width 174 height 36
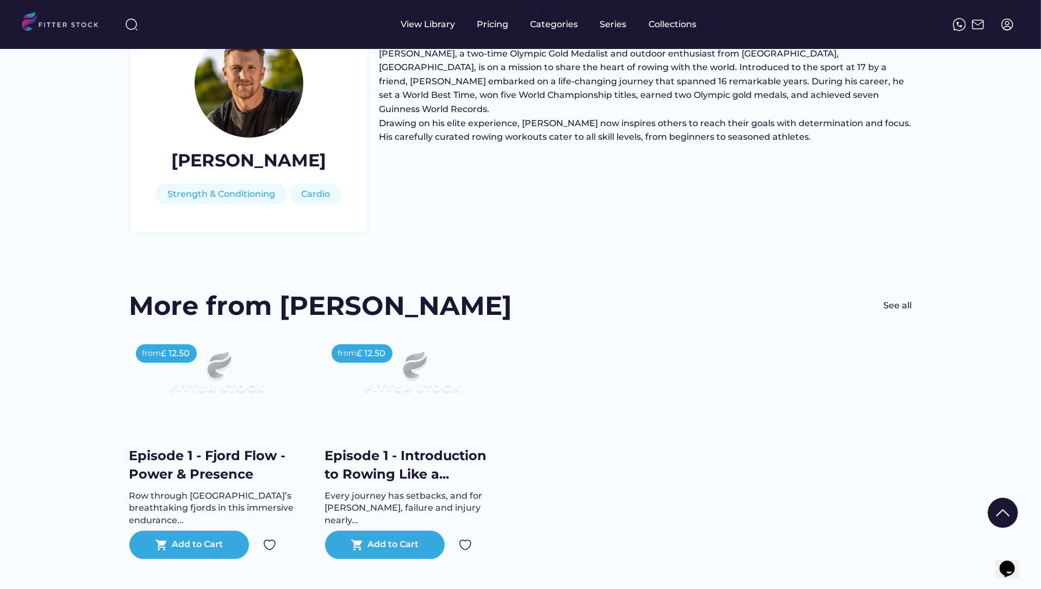
click at [178, 469] on div "Episode 1 - Fjord Flow - Power & Presence" at bounding box center [216, 464] width 174 height 36
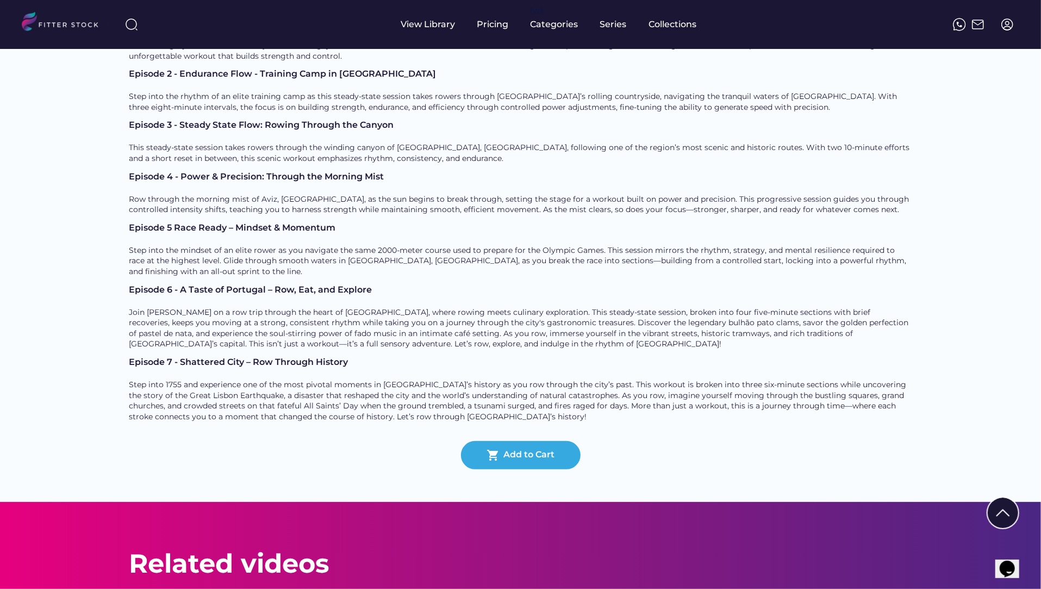
scroll to position [418, 0]
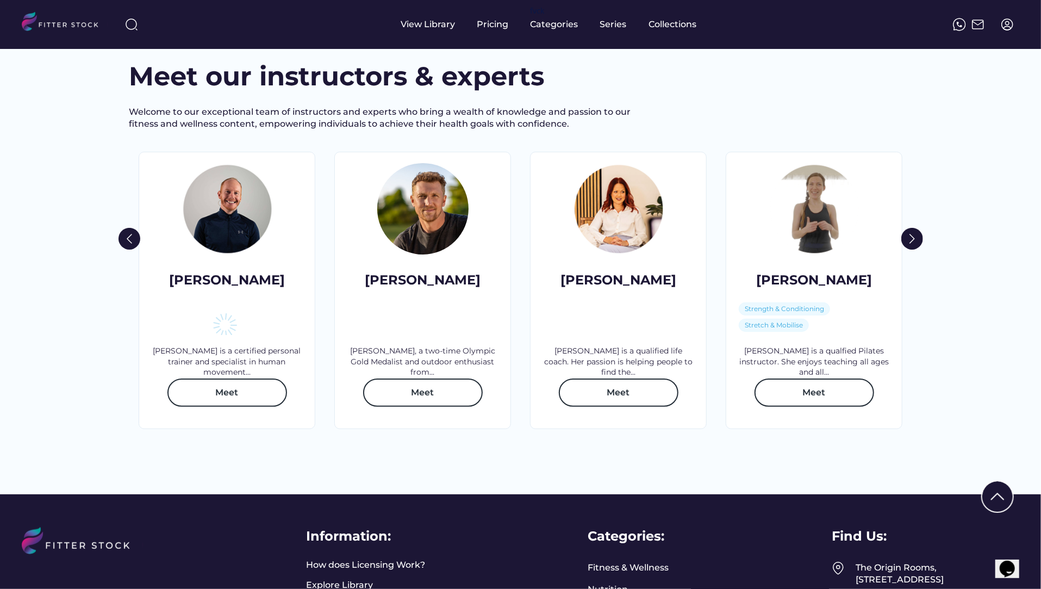
click at [617, 225] on div at bounding box center [618, 208] width 91 height 91
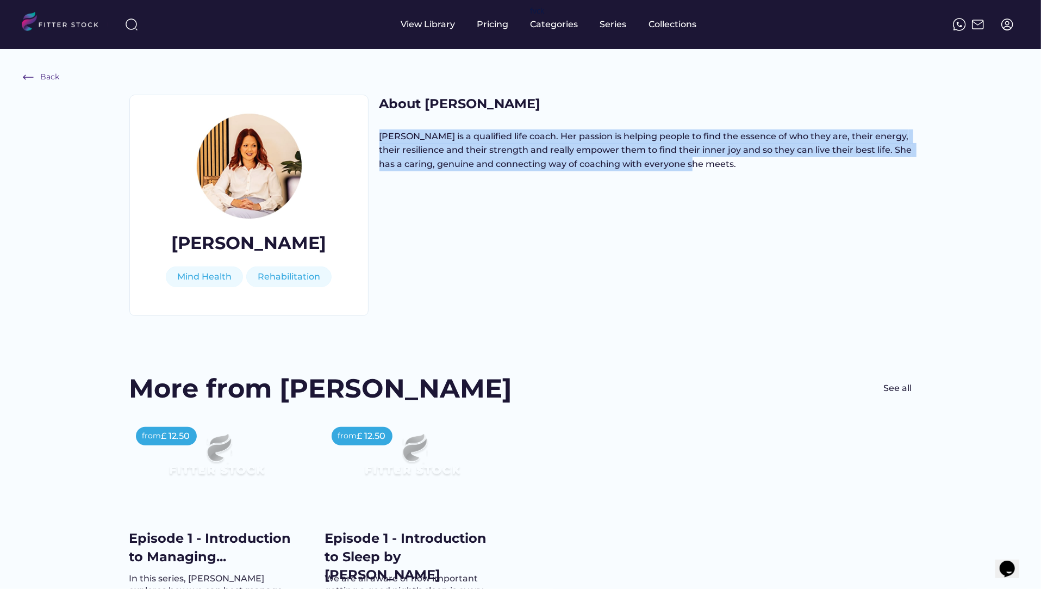
drag, startPoint x: 715, startPoint y: 162, endPoint x: 380, endPoint y: 134, distance: 336.6
click at [380, 134] on div "[PERSON_NAME] is a qualified life coach. Her passion is helping people to find …" at bounding box center [646, 176] width 533 height 95
copy div "[PERSON_NAME] is a qualified life coach. Her passion is helping people to find …"
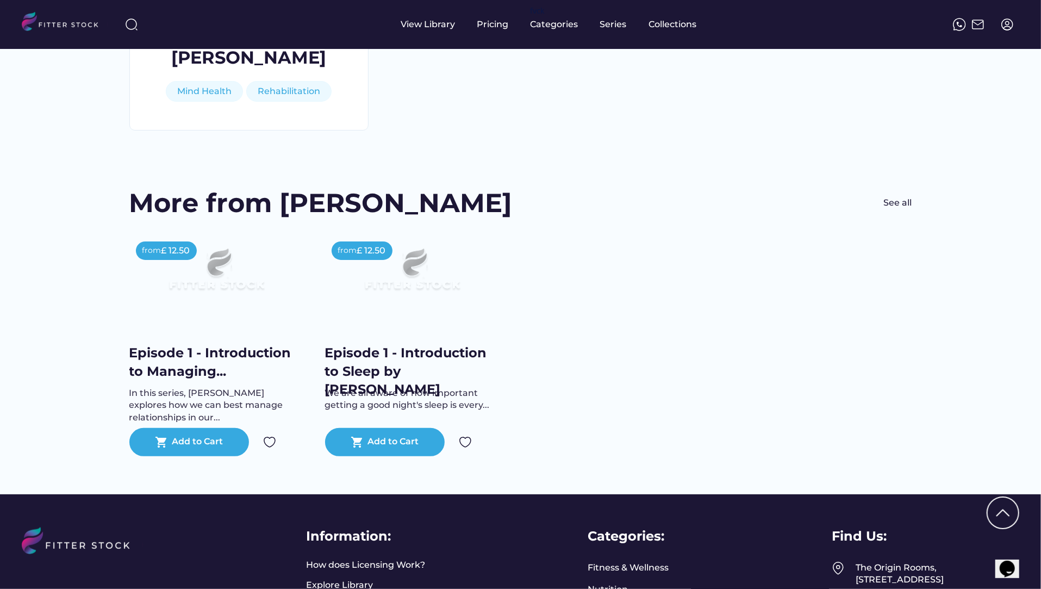
scroll to position [189, 0]
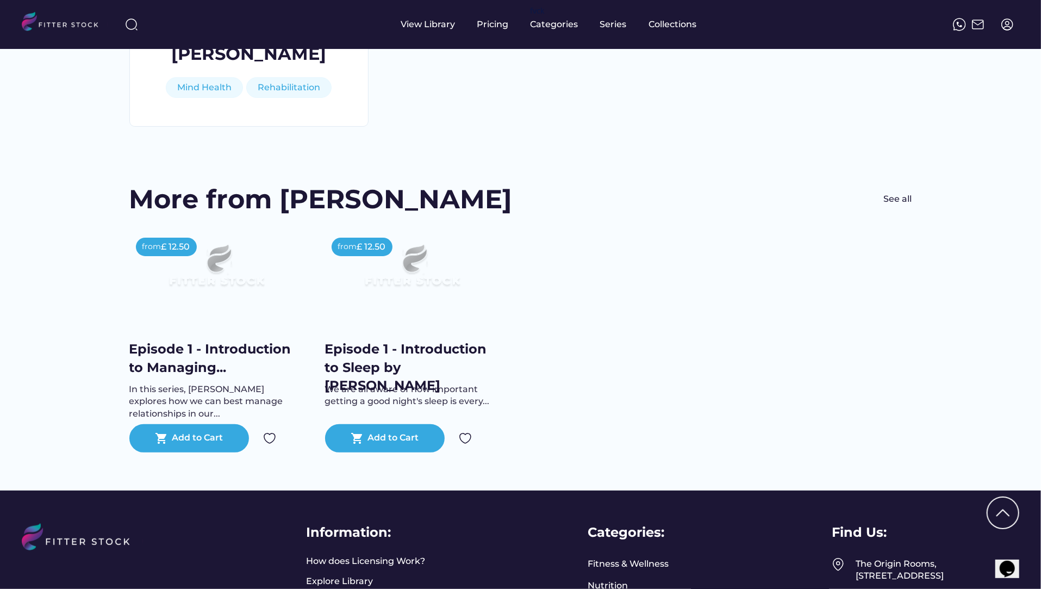
click at [213, 352] on div "Episode 1 - Introduction to Managing..." at bounding box center [216, 358] width 174 height 36
click at [389, 366] on div "Episode 1 - Introduction to Sleep by Anna" at bounding box center [412, 367] width 174 height 55
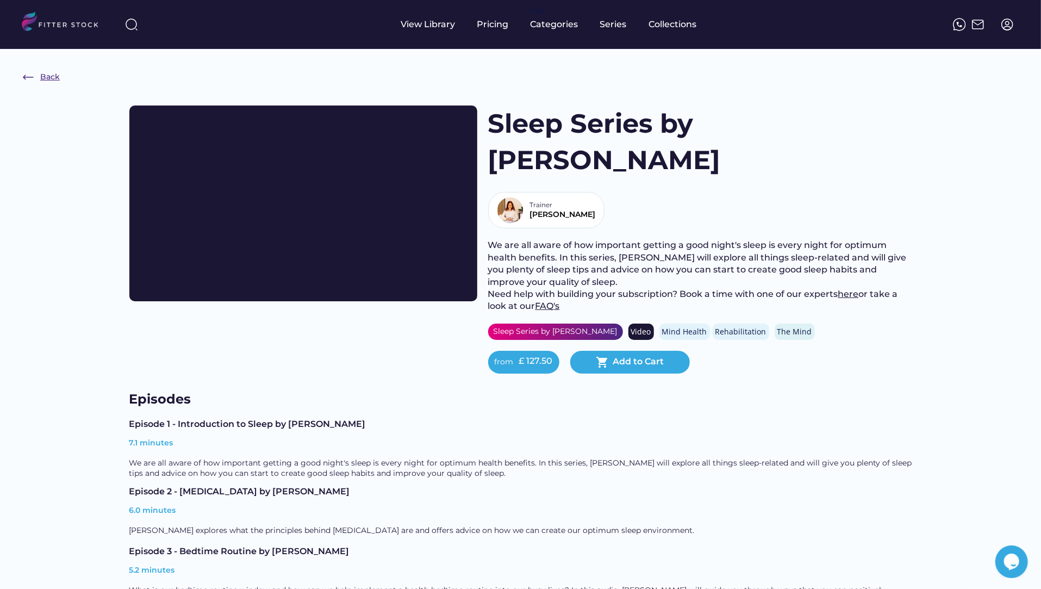
click at [49, 77] on div "Back" at bounding box center [50, 77] width 20 height 11
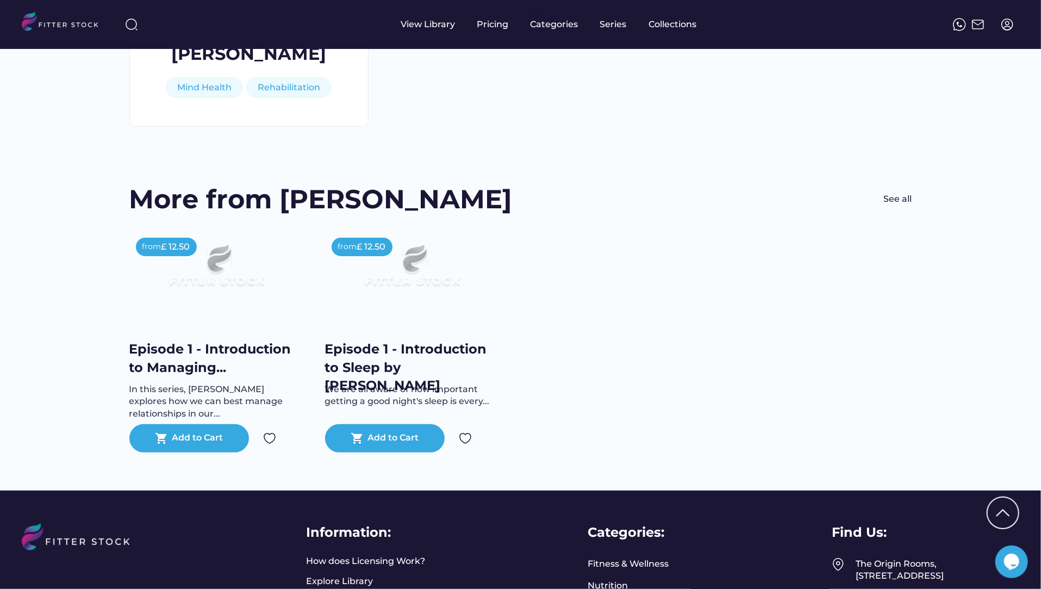
click at [159, 365] on div "Episode 1 - Introduction to Managing..." at bounding box center [216, 358] width 174 height 36
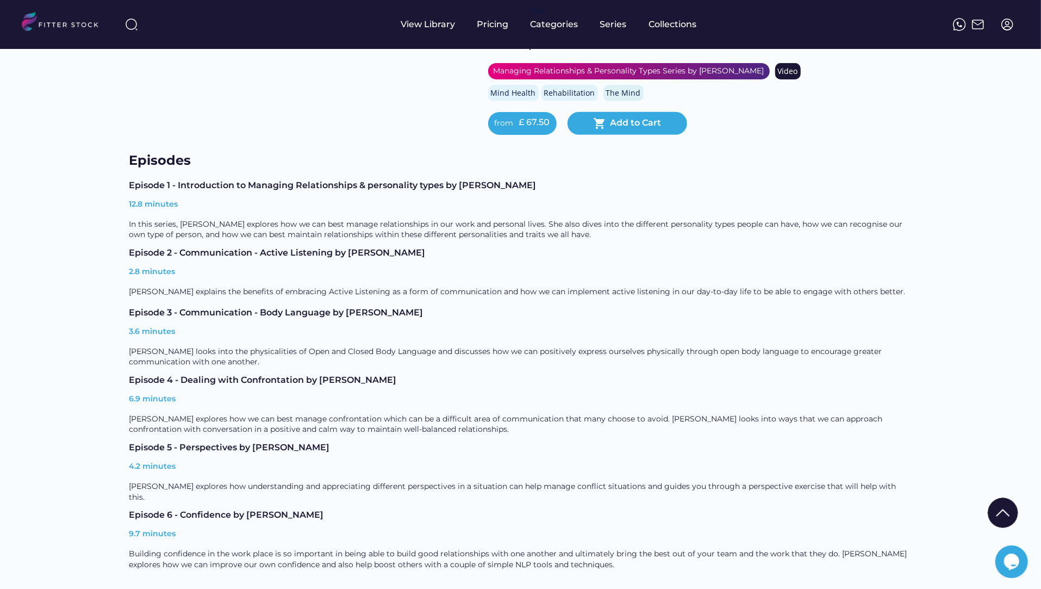
scroll to position [345, 0]
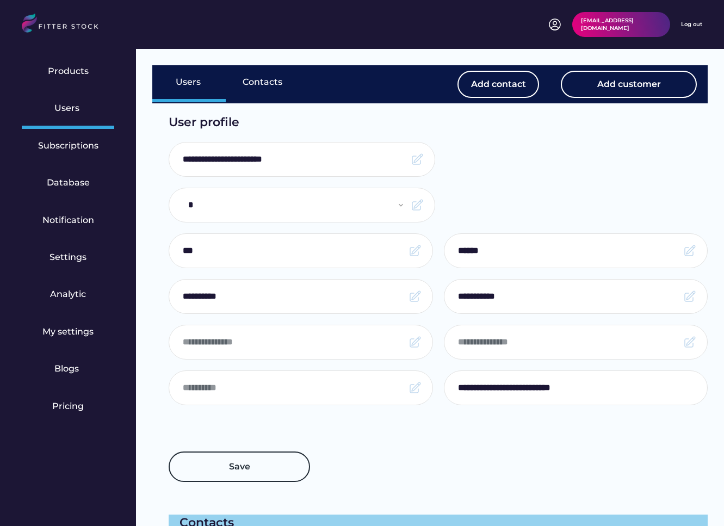
select select "*****"
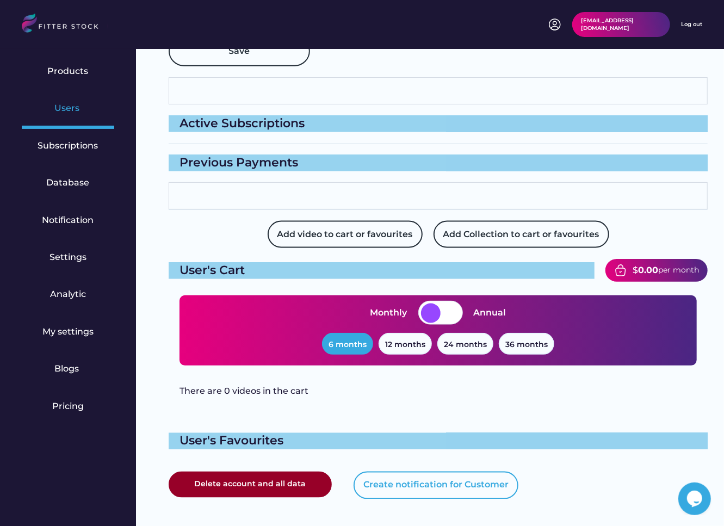
click at [52, 111] on div "Users" at bounding box center [68, 109] width 92 height 37
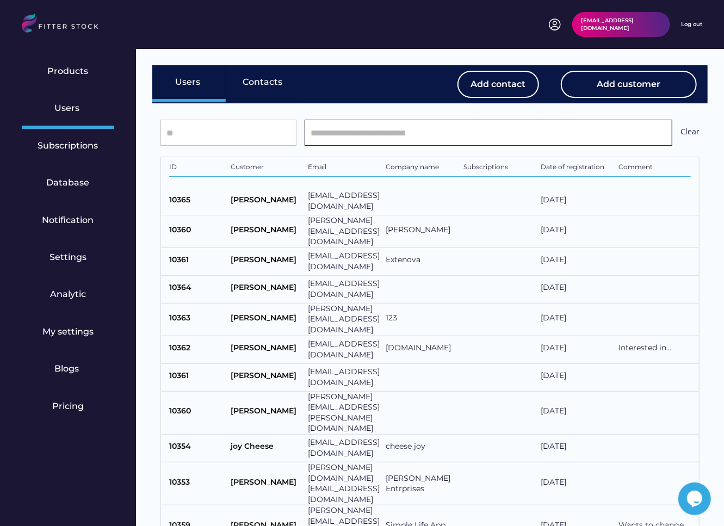
click at [339, 135] on input "input" at bounding box center [488, 133] width 368 height 26
type input "**"
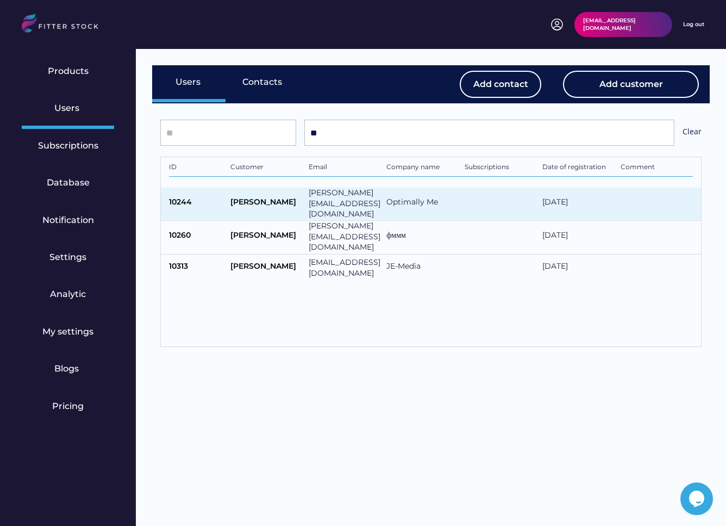
click at [301, 198] on div "Edward van-Harmelen" at bounding box center [267, 204] width 72 height 14
type input "**********"
select select "*****"
type input "******"
type input "**********"
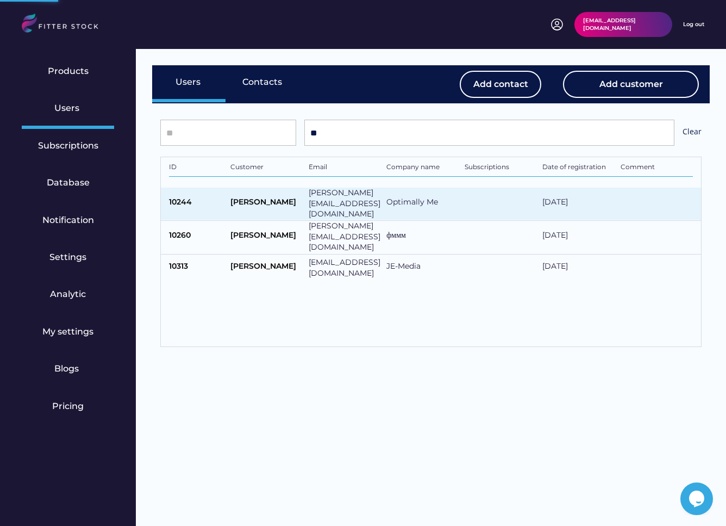
type input "**********"
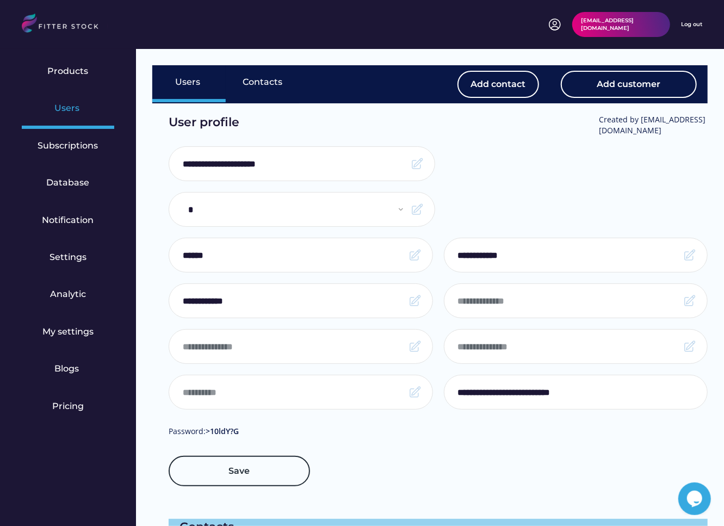
click at [49, 97] on div "Users" at bounding box center [68, 109] width 92 height 37
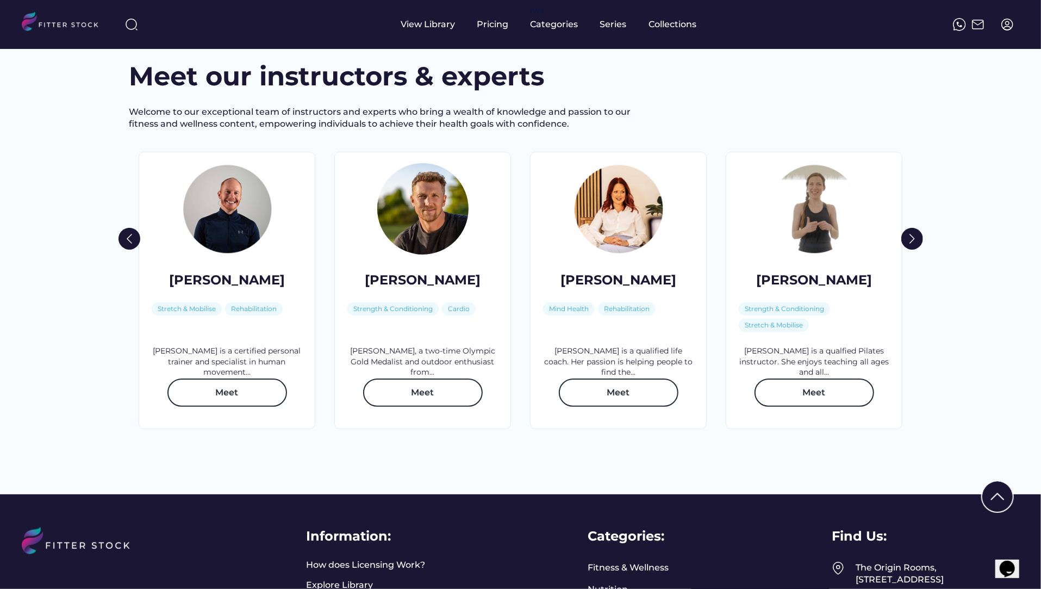
click at [806, 239] on div at bounding box center [814, 208] width 91 height 91
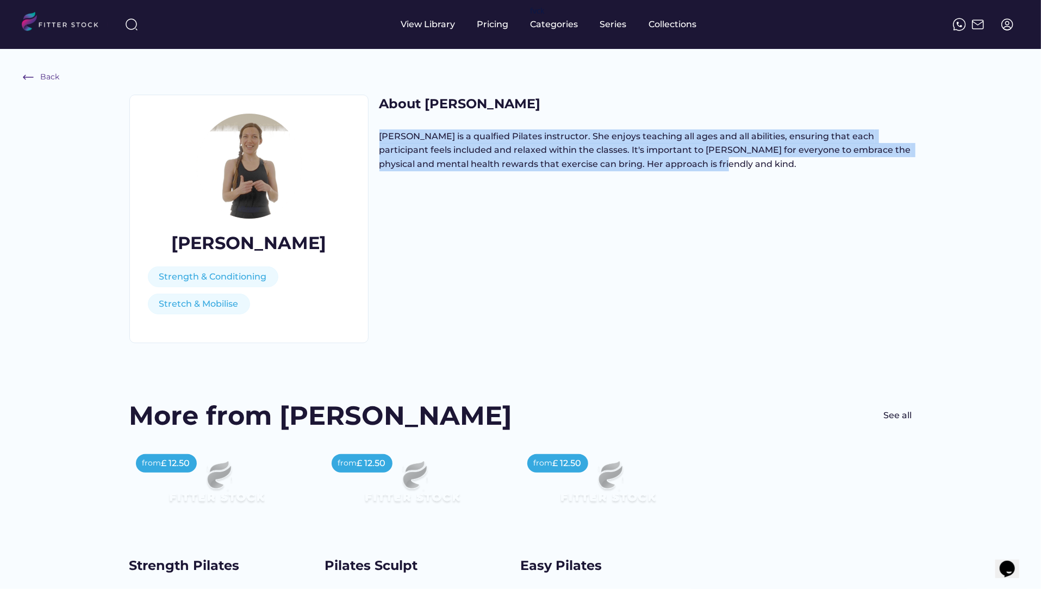
drag, startPoint x: 677, startPoint y: 165, endPoint x: 376, endPoint y: 125, distance: 303.8
click at [376, 125] on div "[PERSON_NAME] & Conditioning Stretch & Mobilise About [PERSON_NAME] [PERSON_NAM…" at bounding box center [520, 219] width 783 height 248
copy div "[PERSON_NAME] is a qualfied Pilates instructor. She enjoys teaching all ages an…"
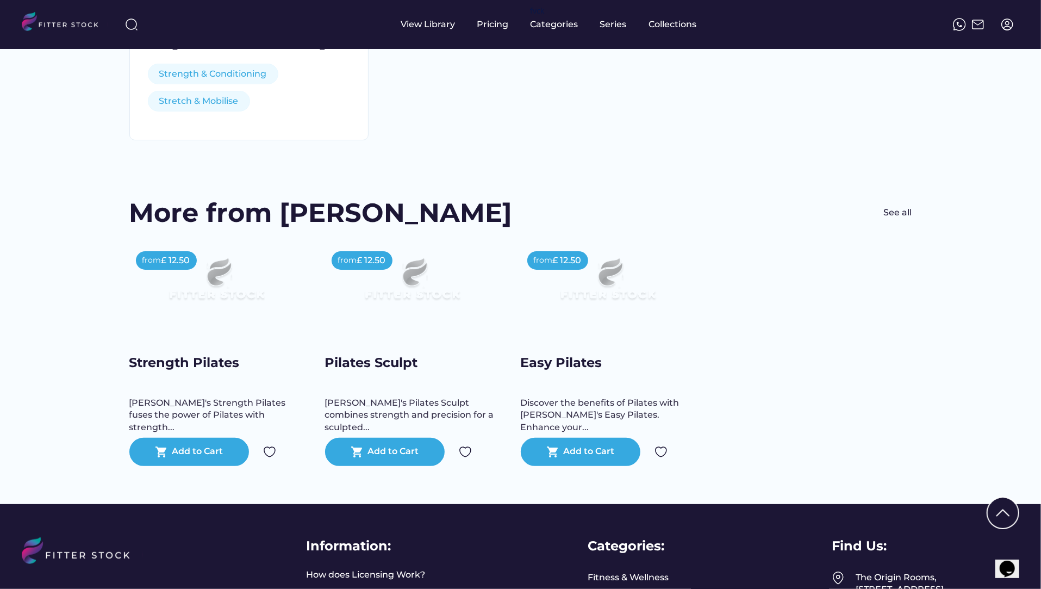
scroll to position [210, 0]
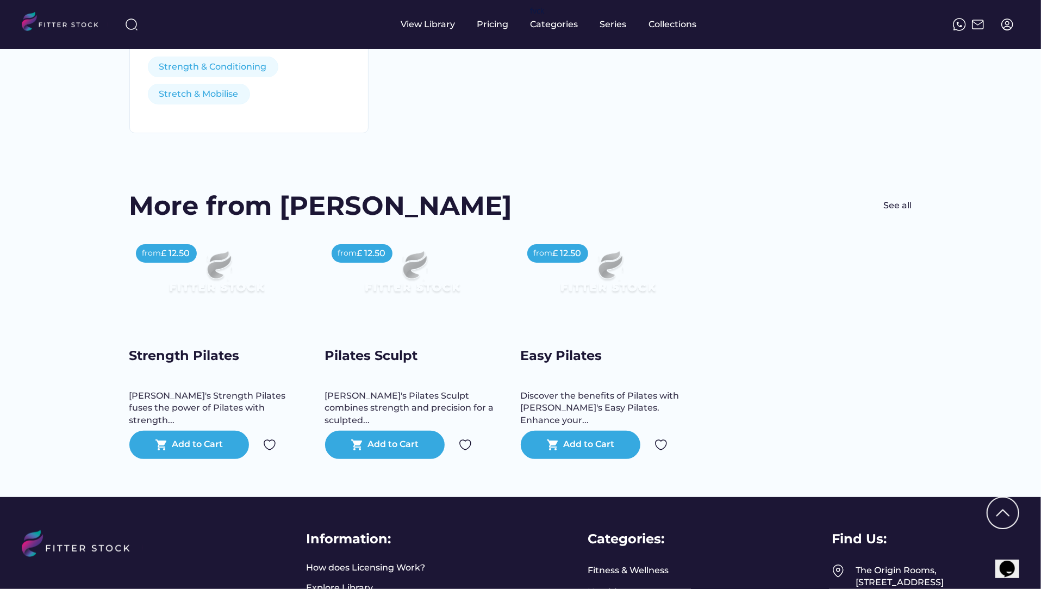
click at [174, 343] on div "from £ 12.50 Strength Pilates [PERSON_NAME]'s Strength Pilates fuses the power …" at bounding box center [216, 348] width 174 height 221
click at [374, 353] on div "Pilates Sculpt" at bounding box center [412, 355] width 174 height 18
click at [559, 340] on div "from £ 12.50 Easy Pilates Discover the benefits of Pilates with Carla's Easy Pi…" at bounding box center [608, 348] width 174 height 221
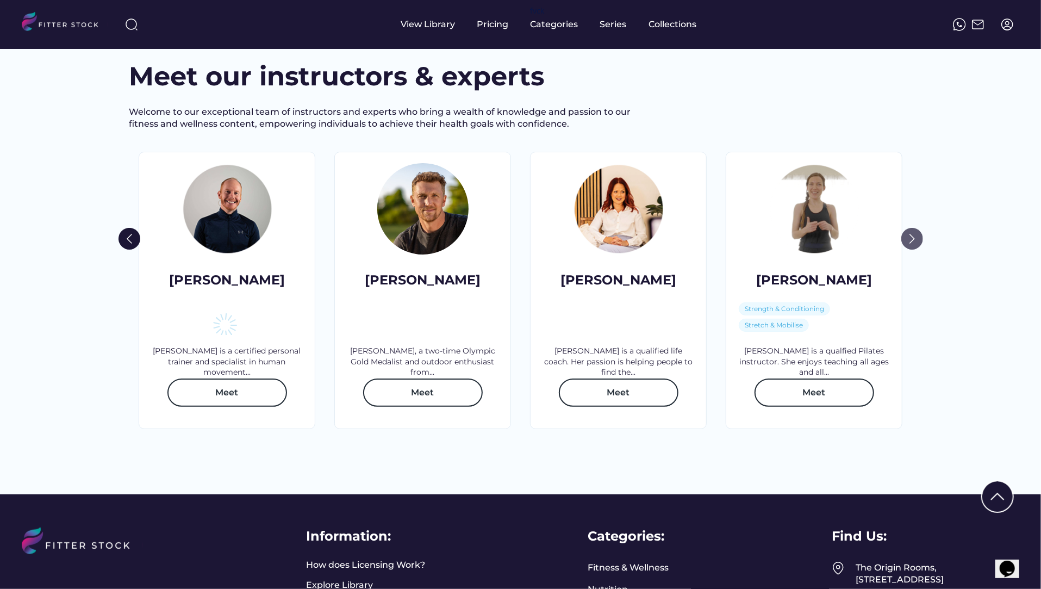
click at [913, 250] on img at bounding box center [912, 239] width 22 height 22
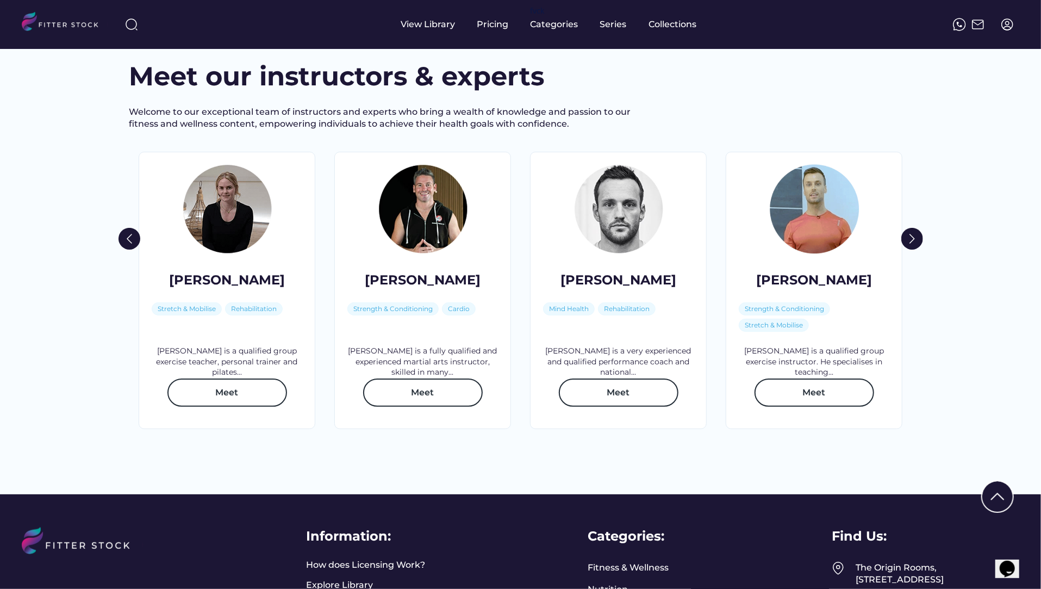
click at [228, 289] on div "Sophie G Stretch & Mobilise Rehabilitation Sophie is a qualified group exercise…" at bounding box center [227, 290] width 177 height 277
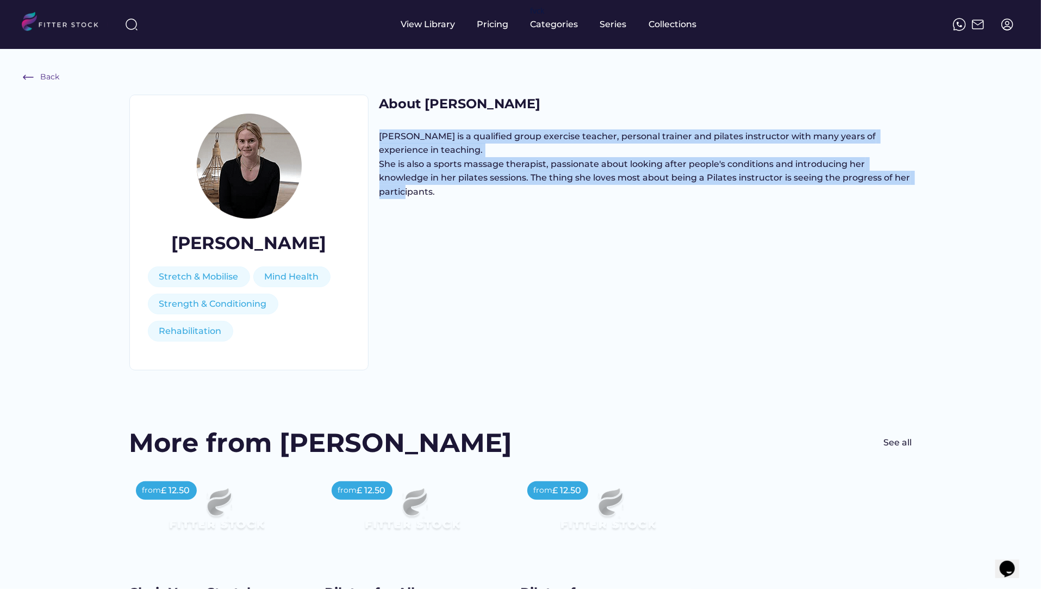
drag, startPoint x: 443, startPoint y: 188, endPoint x: 378, endPoint y: 136, distance: 82.8
click at [378, 136] on div "Sophie G Stretch & Mobilise Mind Health Strength & Conditioning Rehabilitation …" at bounding box center [520, 233] width 783 height 276
copy div "[PERSON_NAME] is a qualified group exercise teacher, personal trainer and pilat…"
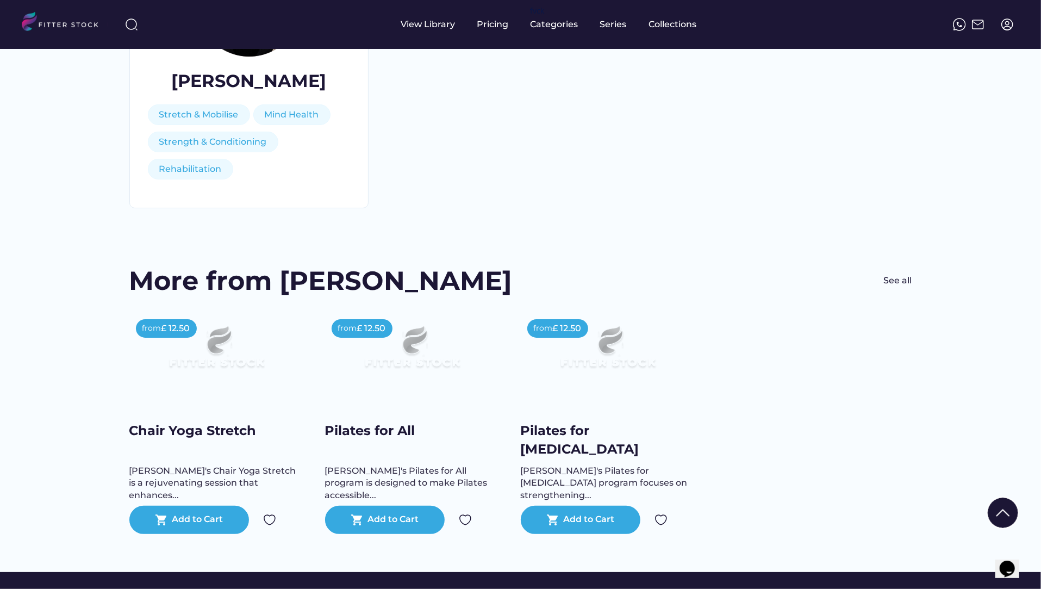
scroll to position [203, 0]
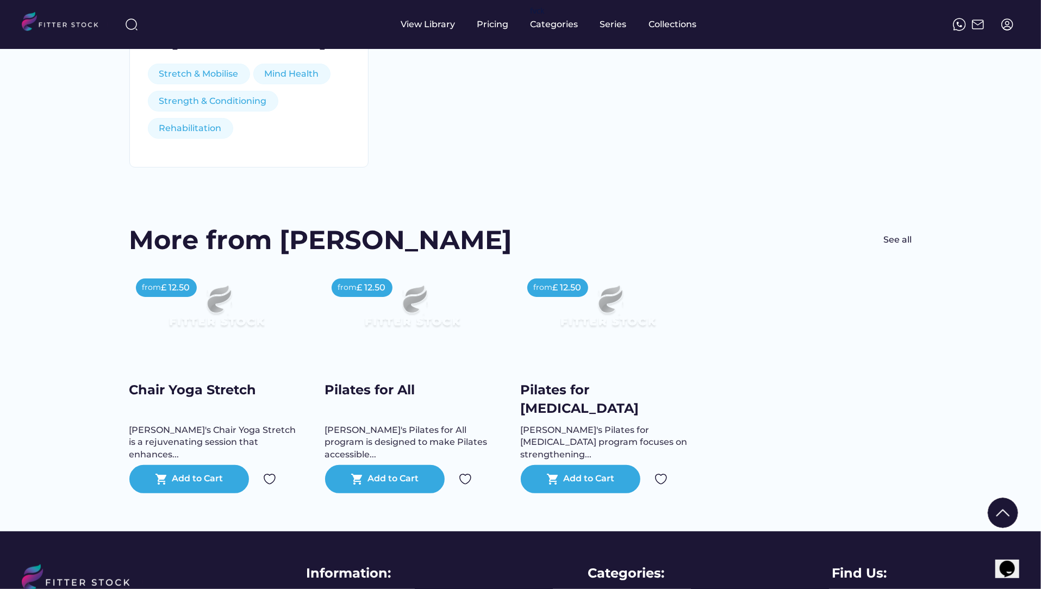
click at [234, 384] on div "Chair Yoga Stretch" at bounding box center [216, 390] width 174 height 18
click at [405, 389] on div "Pilates for All" at bounding box center [412, 390] width 174 height 18
click at [585, 388] on div "Pilates for [MEDICAL_DATA]" at bounding box center [608, 399] width 174 height 36
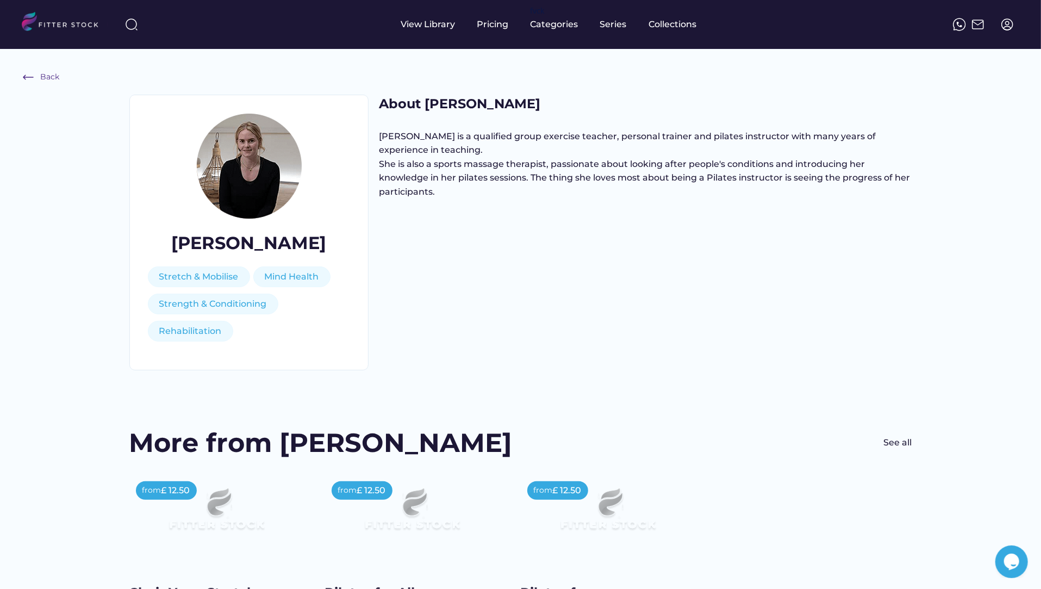
click at [55, 74] on div "Back" at bounding box center [49, 77] width 19 height 11
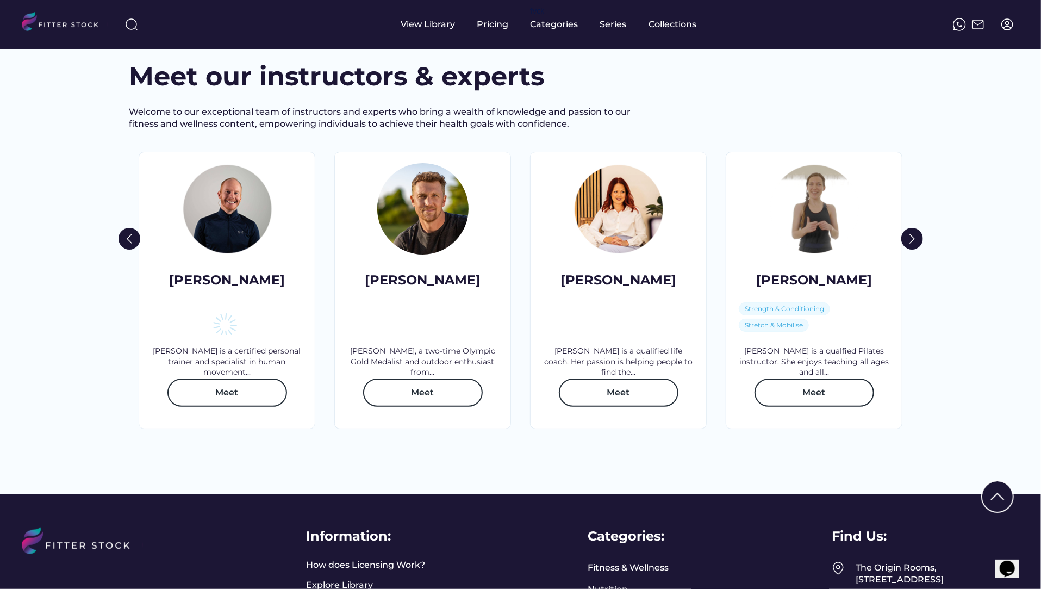
click at [913, 250] on img at bounding box center [912, 239] width 22 height 22
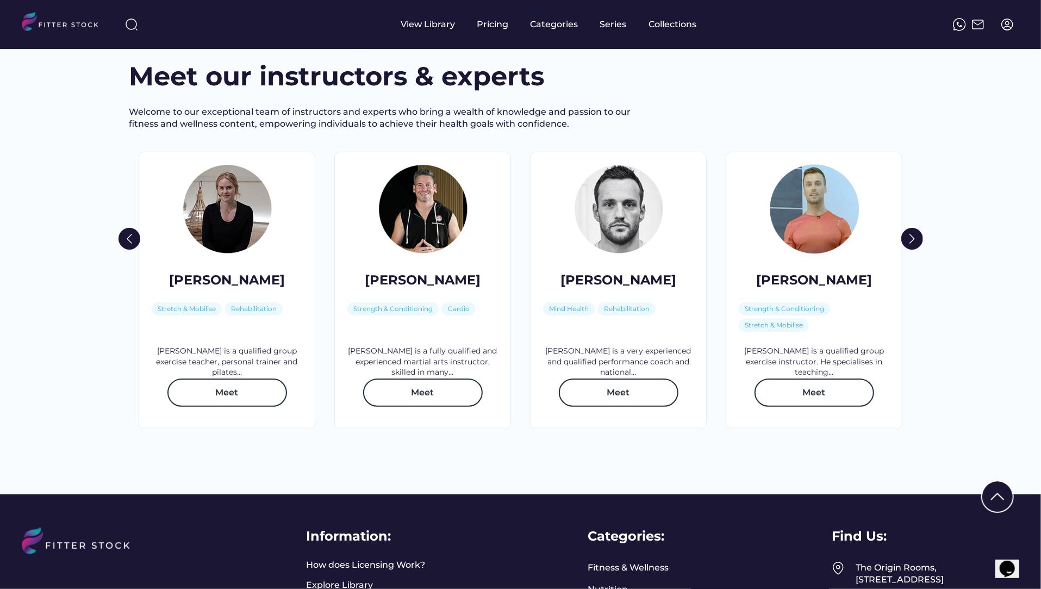
click at [420, 289] on div "[PERSON_NAME]" at bounding box center [423, 280] width 116 height 18
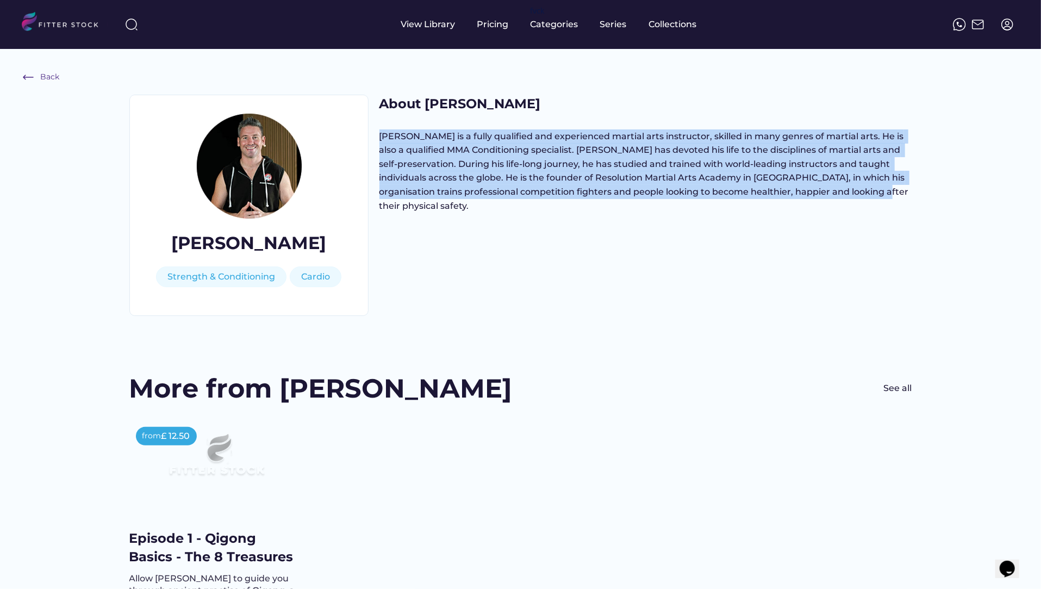
drag, startPoint x: 865, startPoint y: 193, endPoint x: 380, endPoint y: 125, distance: 489.7
click at [380, 125] on div "About Steve Steve is a fully qualified and experienced martial arts instructor,…" at bounding box center [646, 173] width 533 height 156
copy div "Steve is a fully qualified and experienced martial arts instructor, skilled in …"
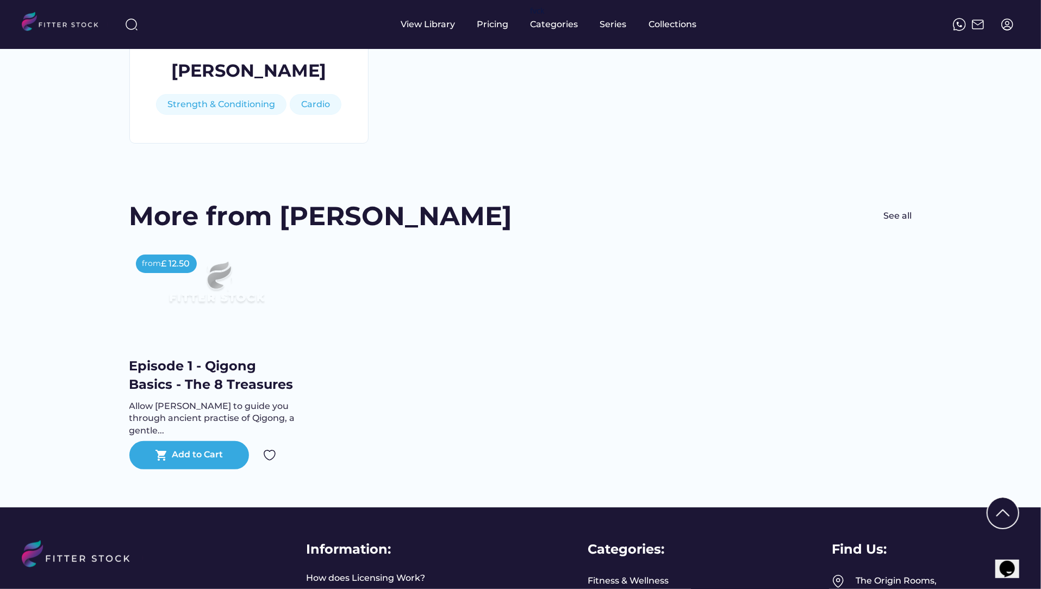
scroll to position [190, 0]
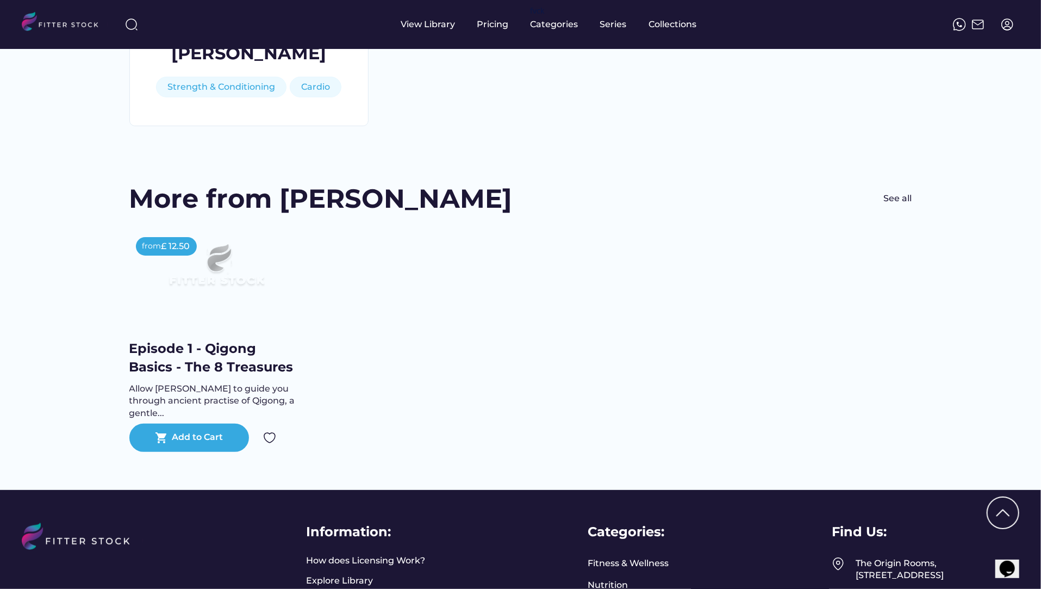
click at [210, 354] on div "Episode 1 - Qigong Basics - The 8 Treasures" at bounding box center [216, 357] width 174 height 36
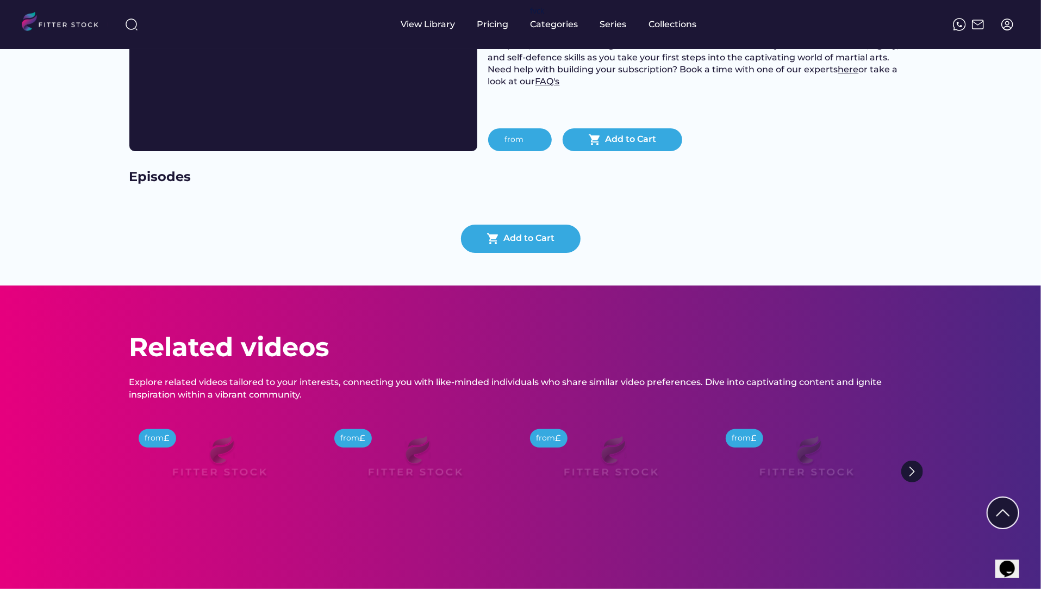
scroll to position [203, 0]
